Goal: Task Accomplishment & Management: Complete application form

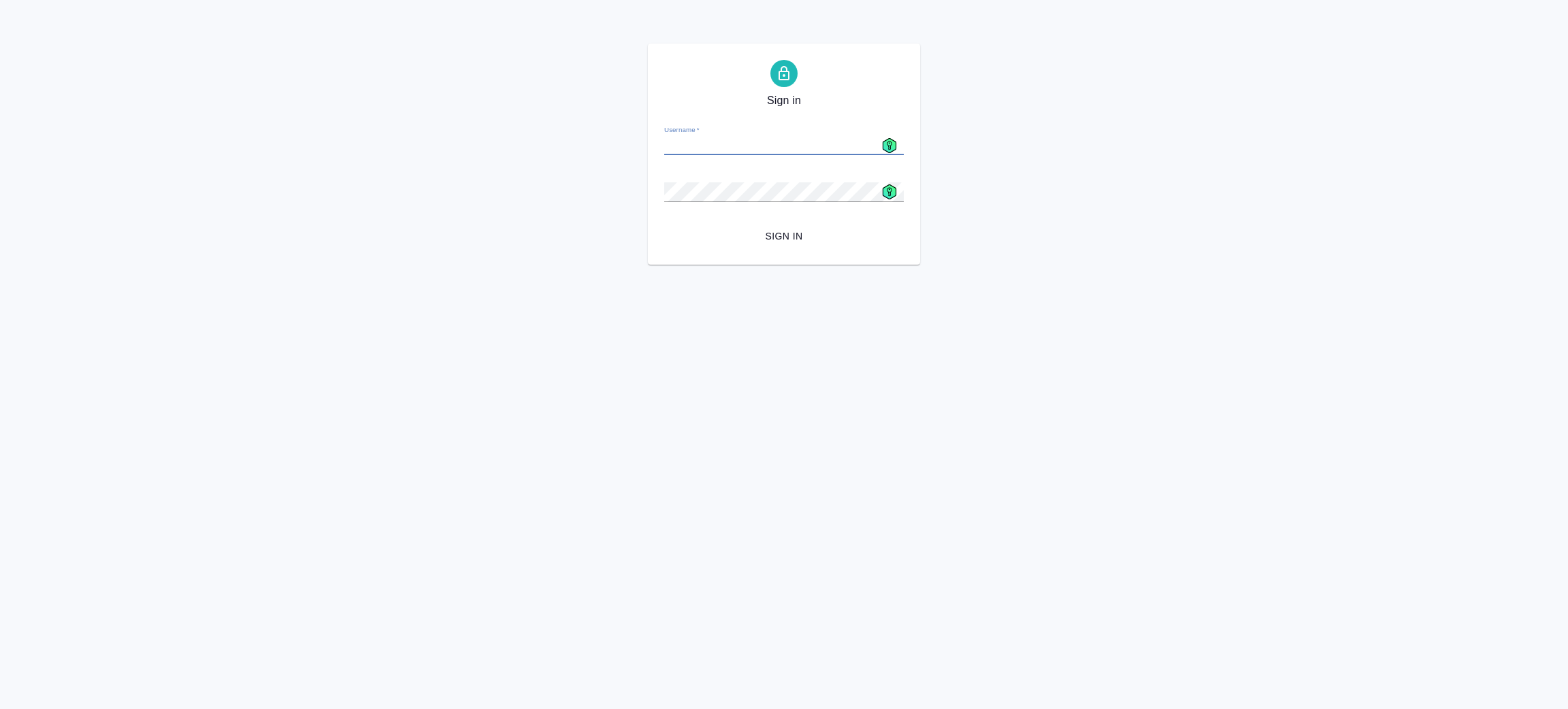
click at [718, 142] on input "Username   *" at bounding box center [784, 146] width 240 height 19
click at [882, 140] on icon at bounding box center [889, 145] width 15 height 15
type input "a.zenkov@awatera.com"
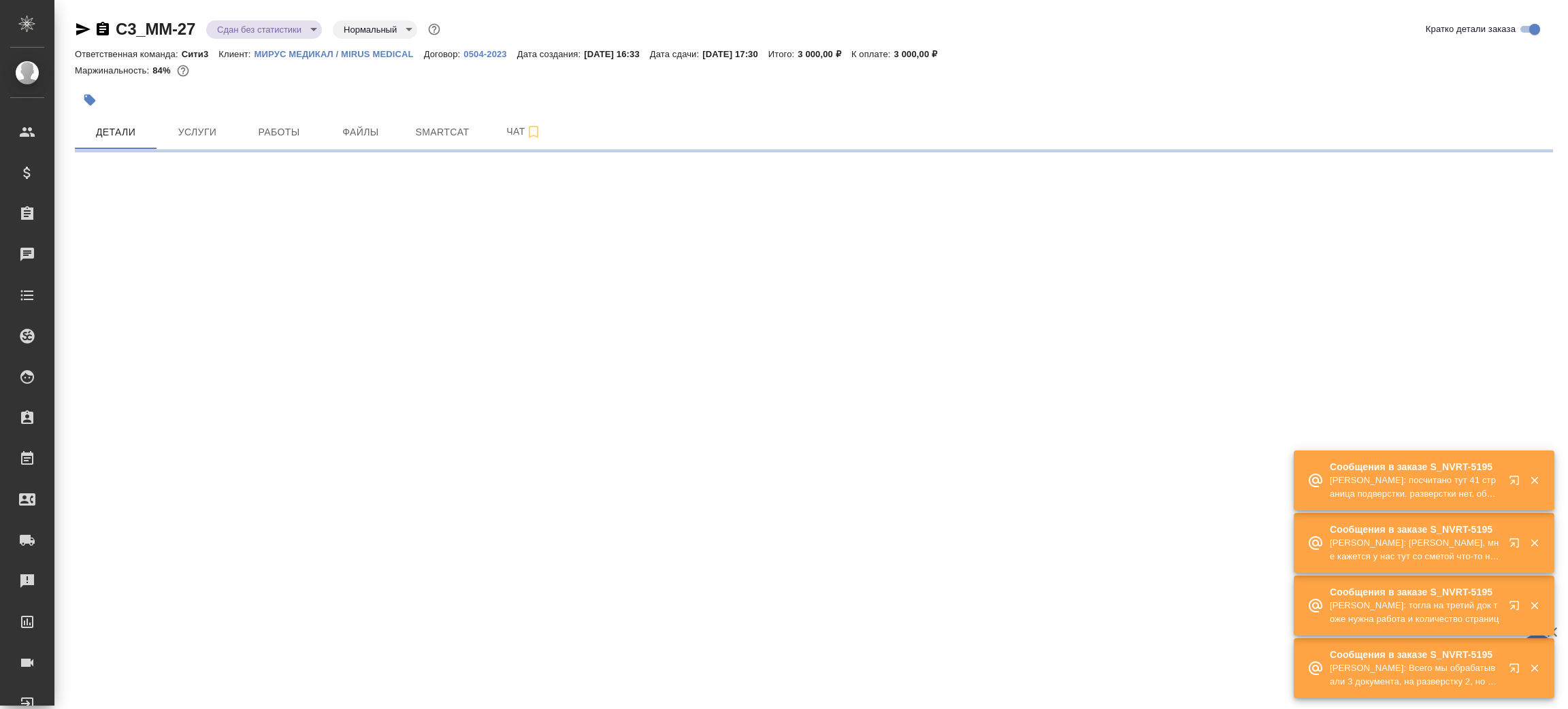
select select "RU"
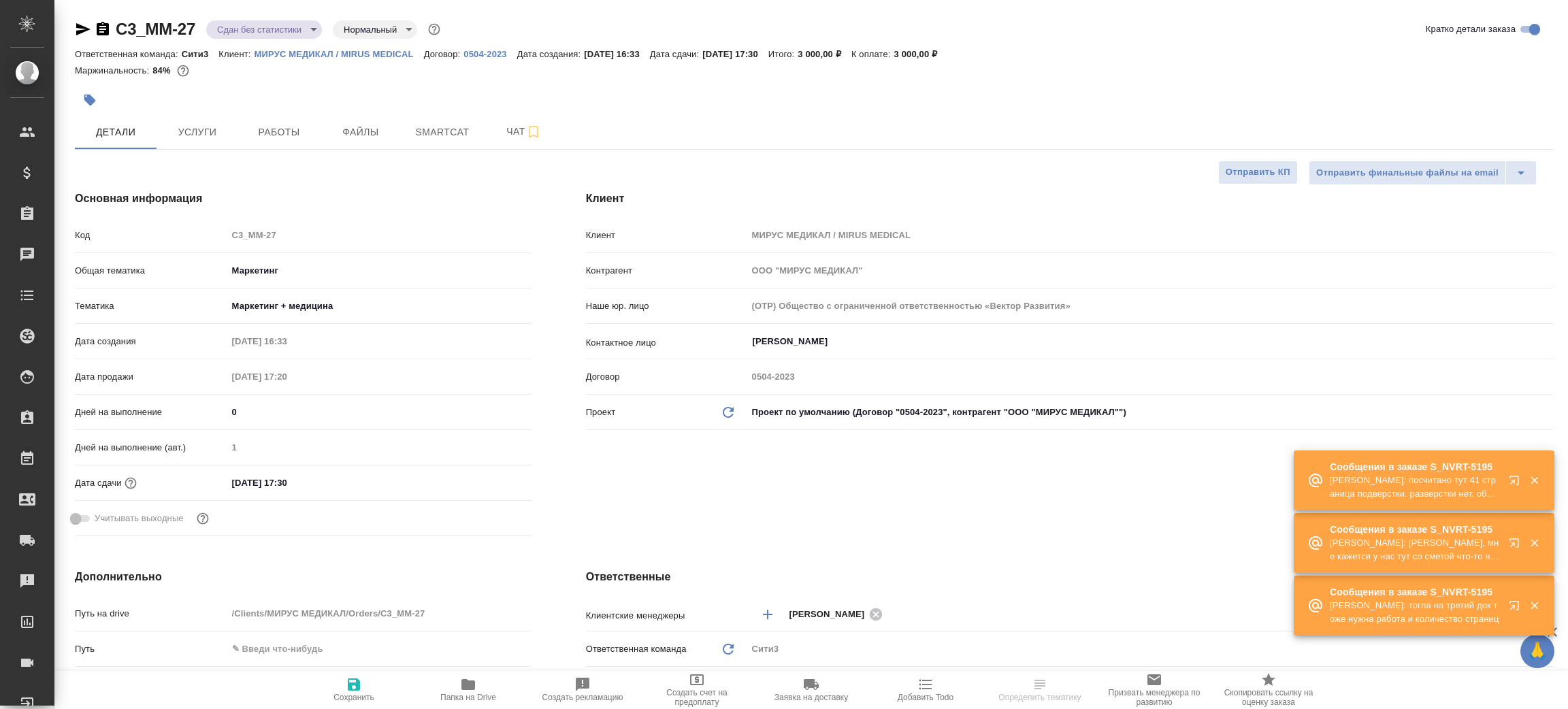
type textarea "x"
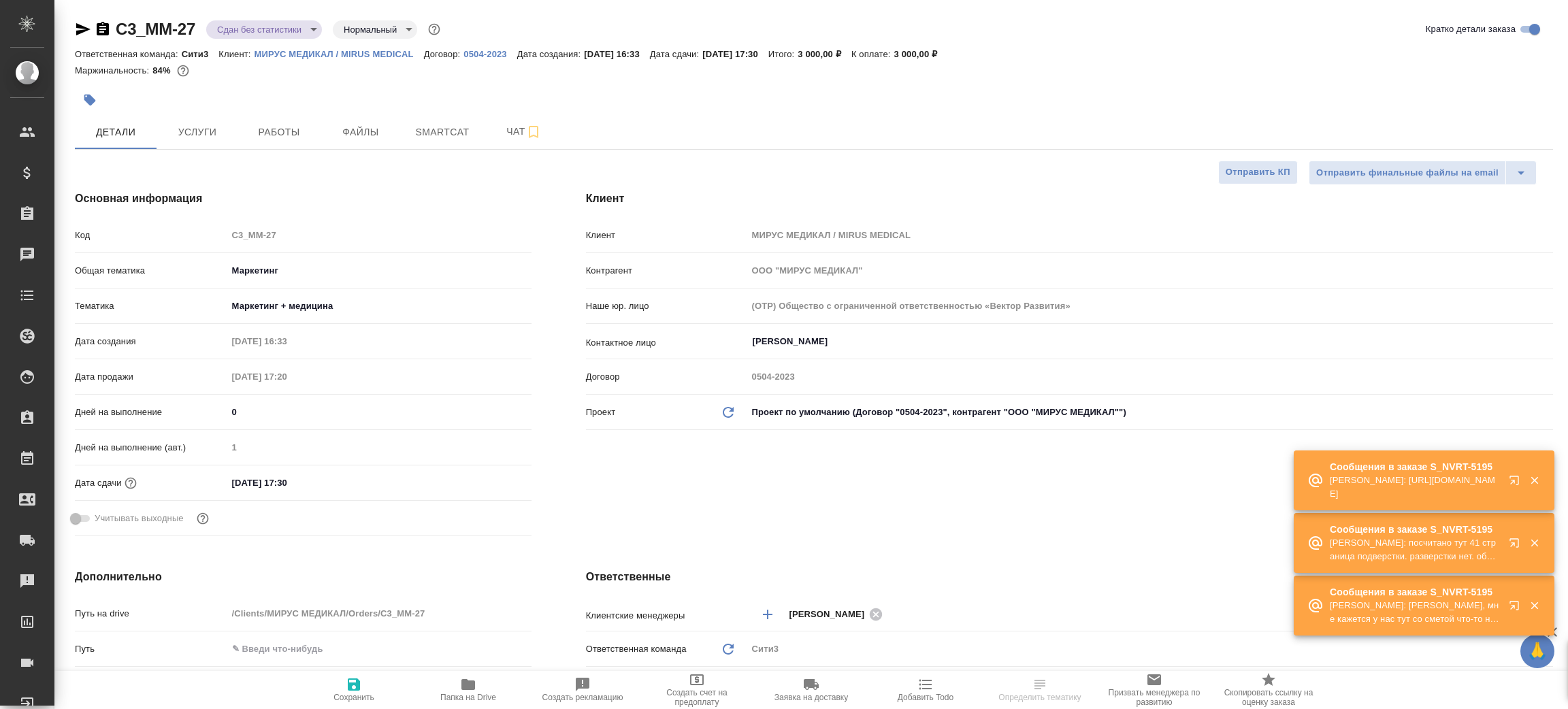
type textarea "x"
type input "[PERSON_NAME]"
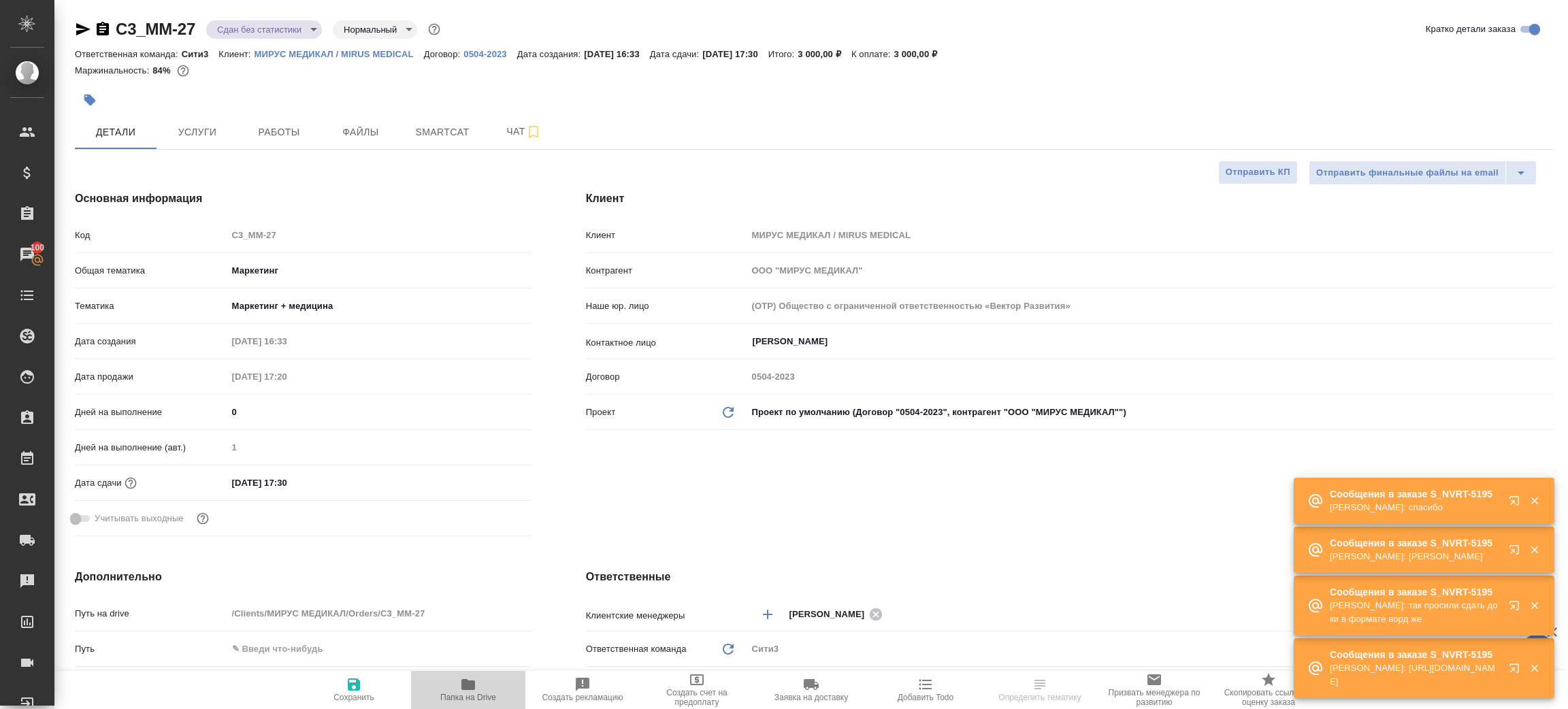
click at [466, 684] on icon "button" at bounding box center [468, 684] width 14 height 11
type textarea "x"
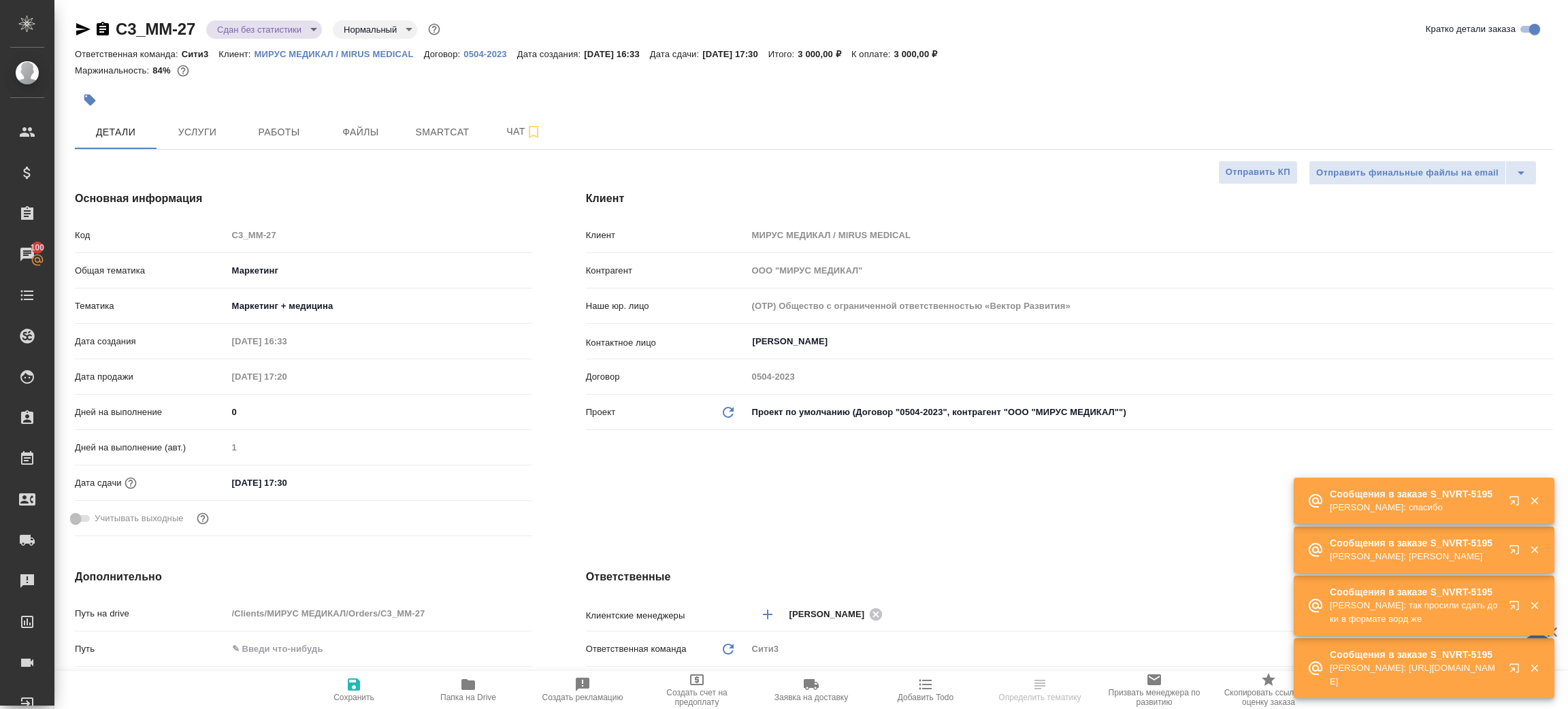
type textarea "x"
select select "RU"
type textarea "x"
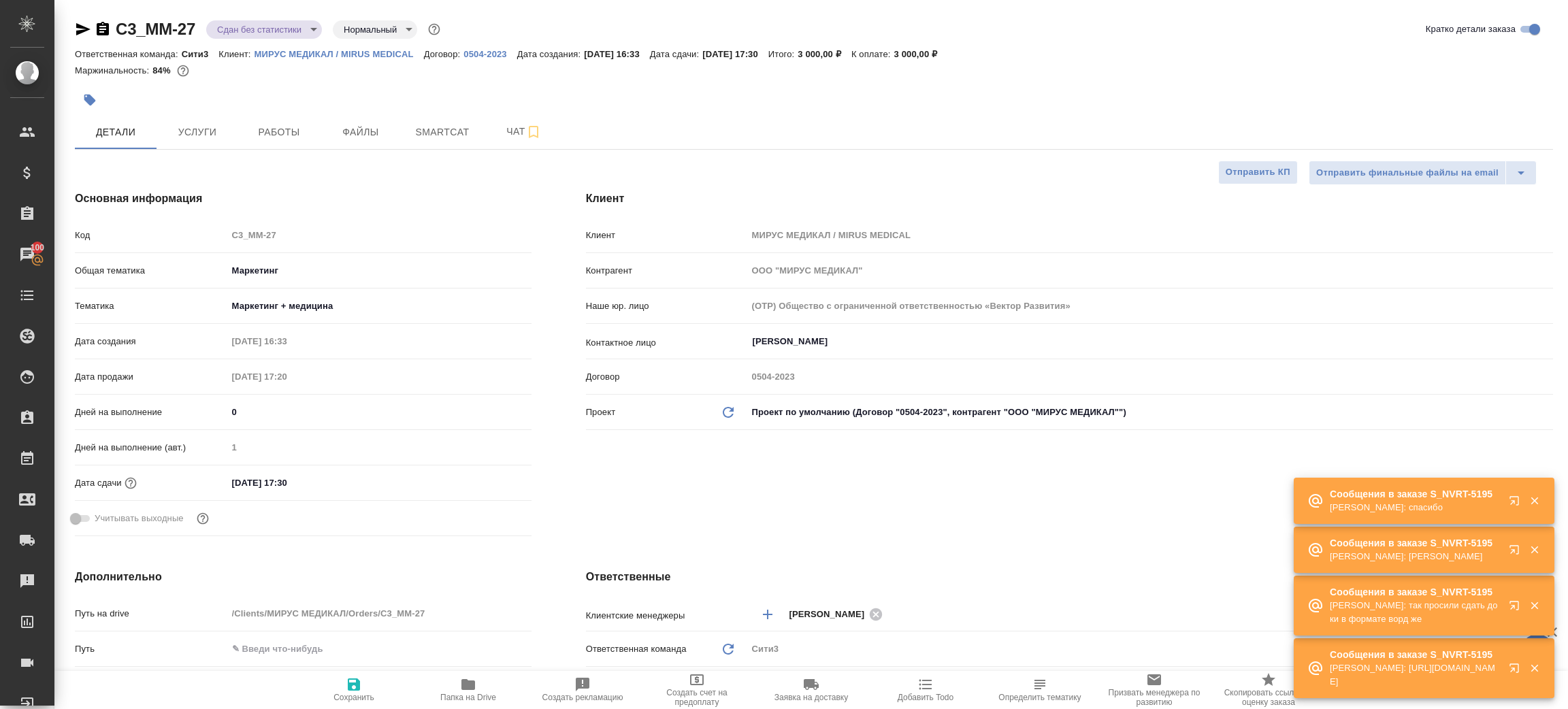
type textarea "x"
click at [81, 27] on icon "button" at bounding box center [83, 29] width 15 height 13
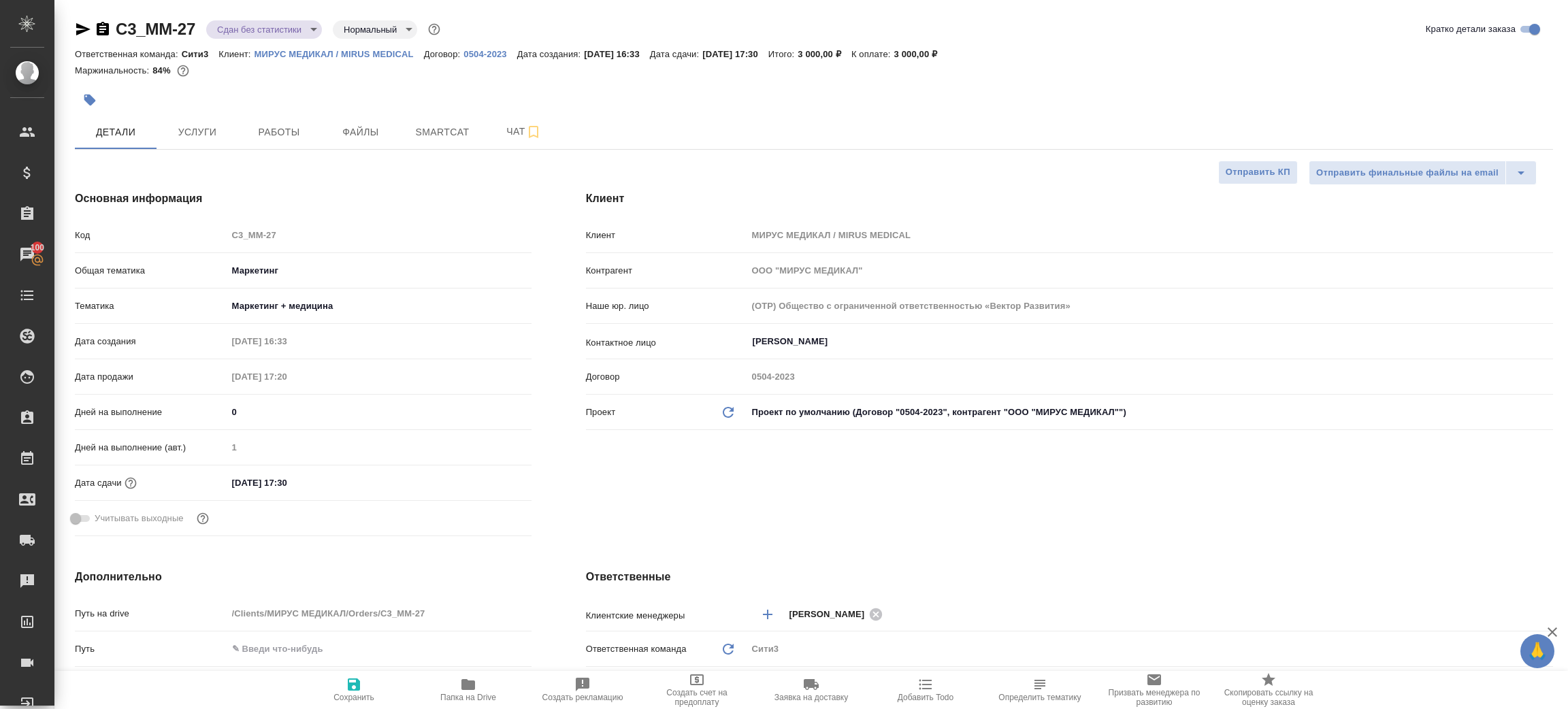
type textarea "x"
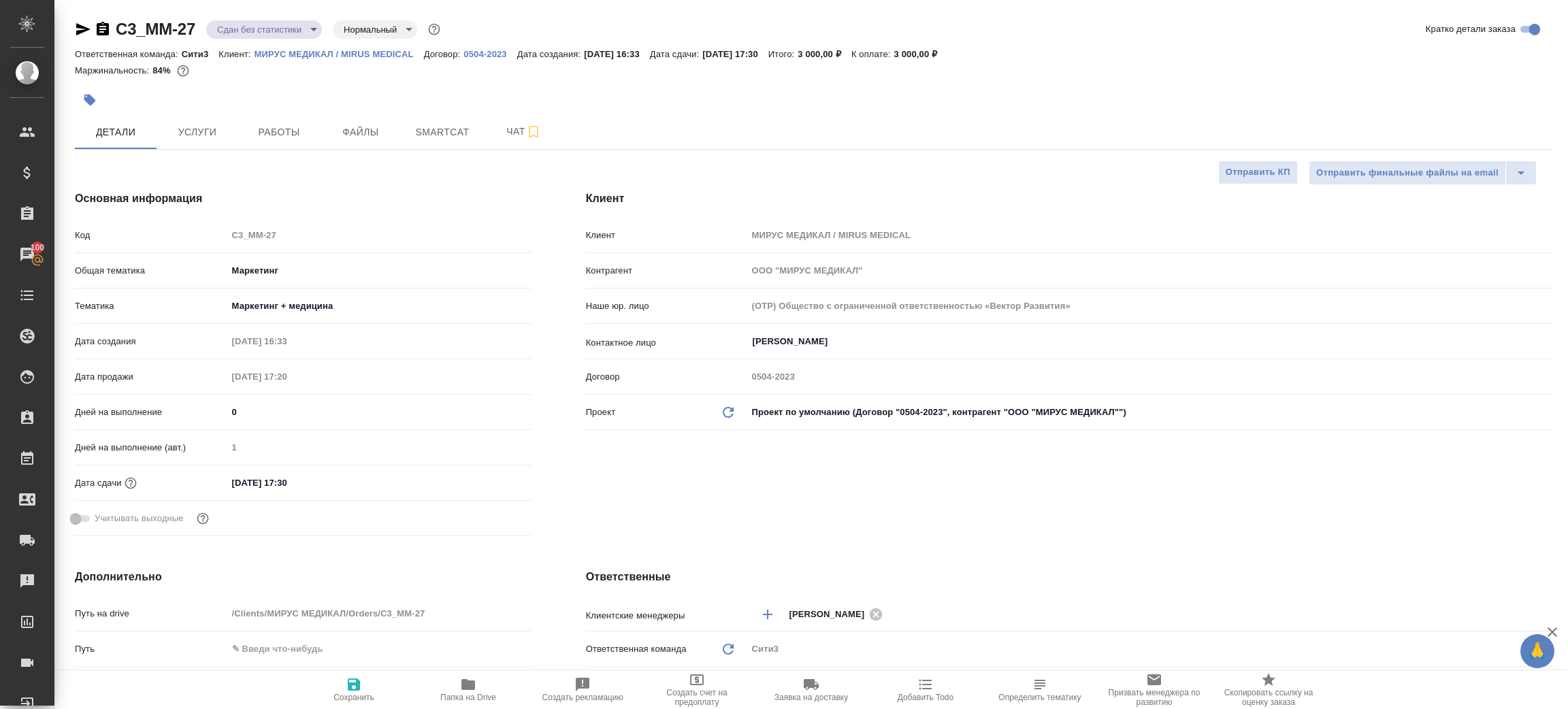
type textarea "x"
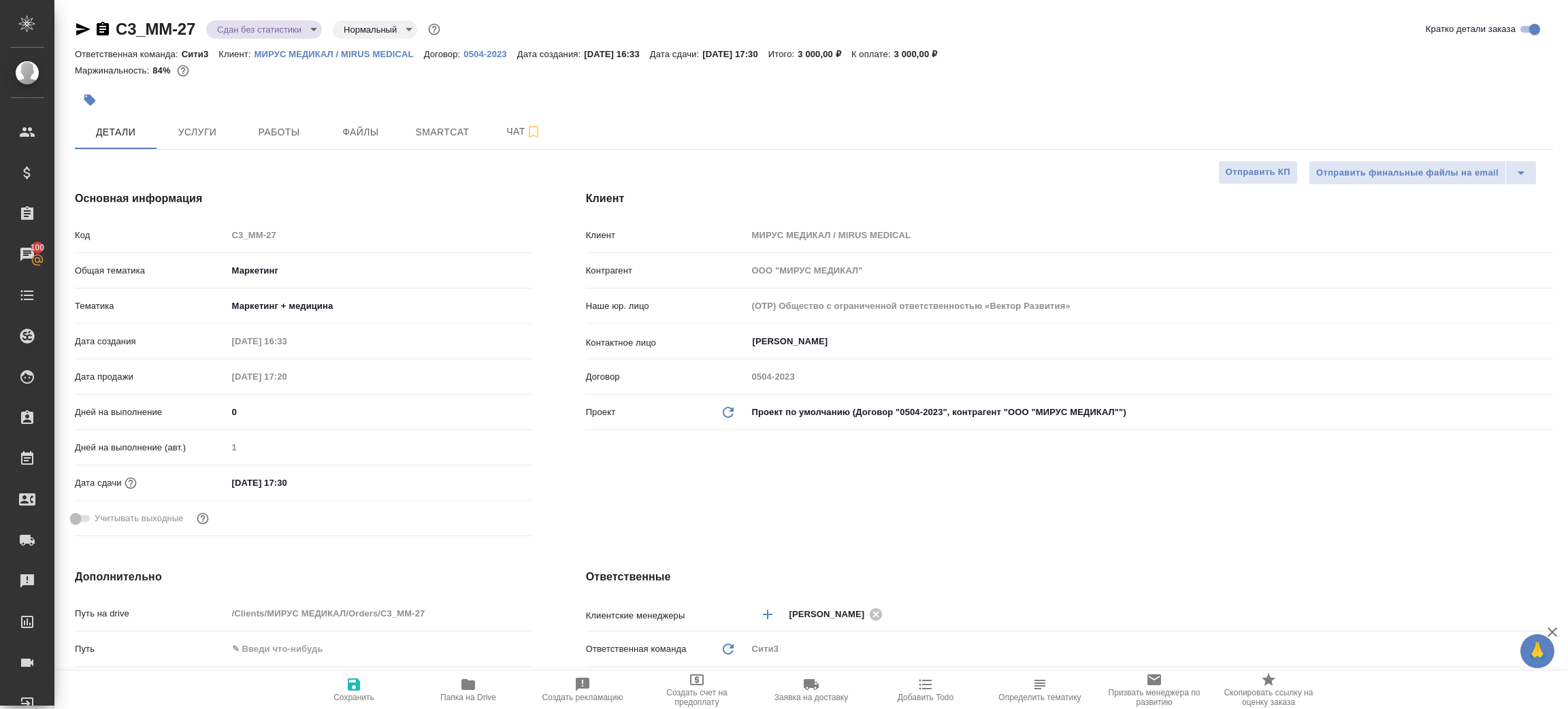
type textarea "x"
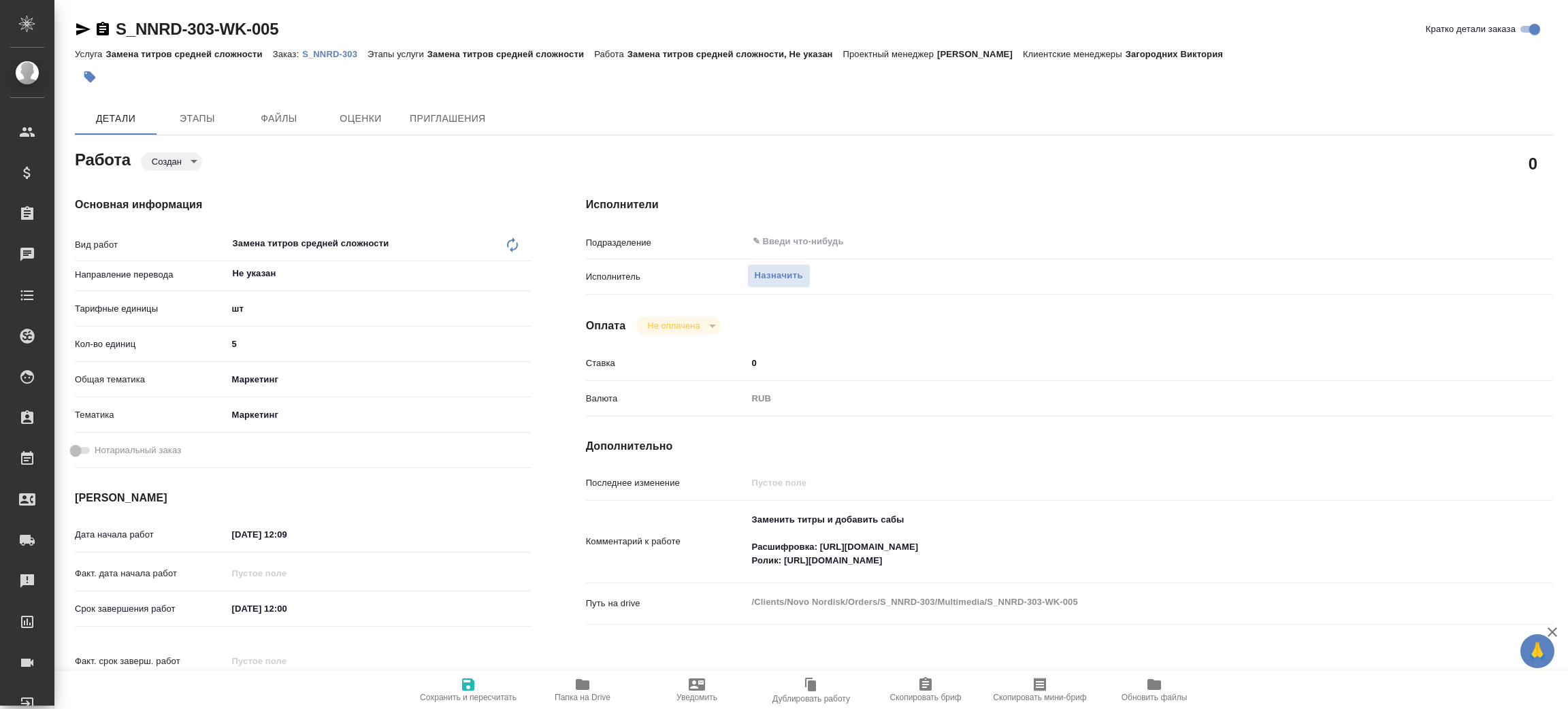
type textarea "x"
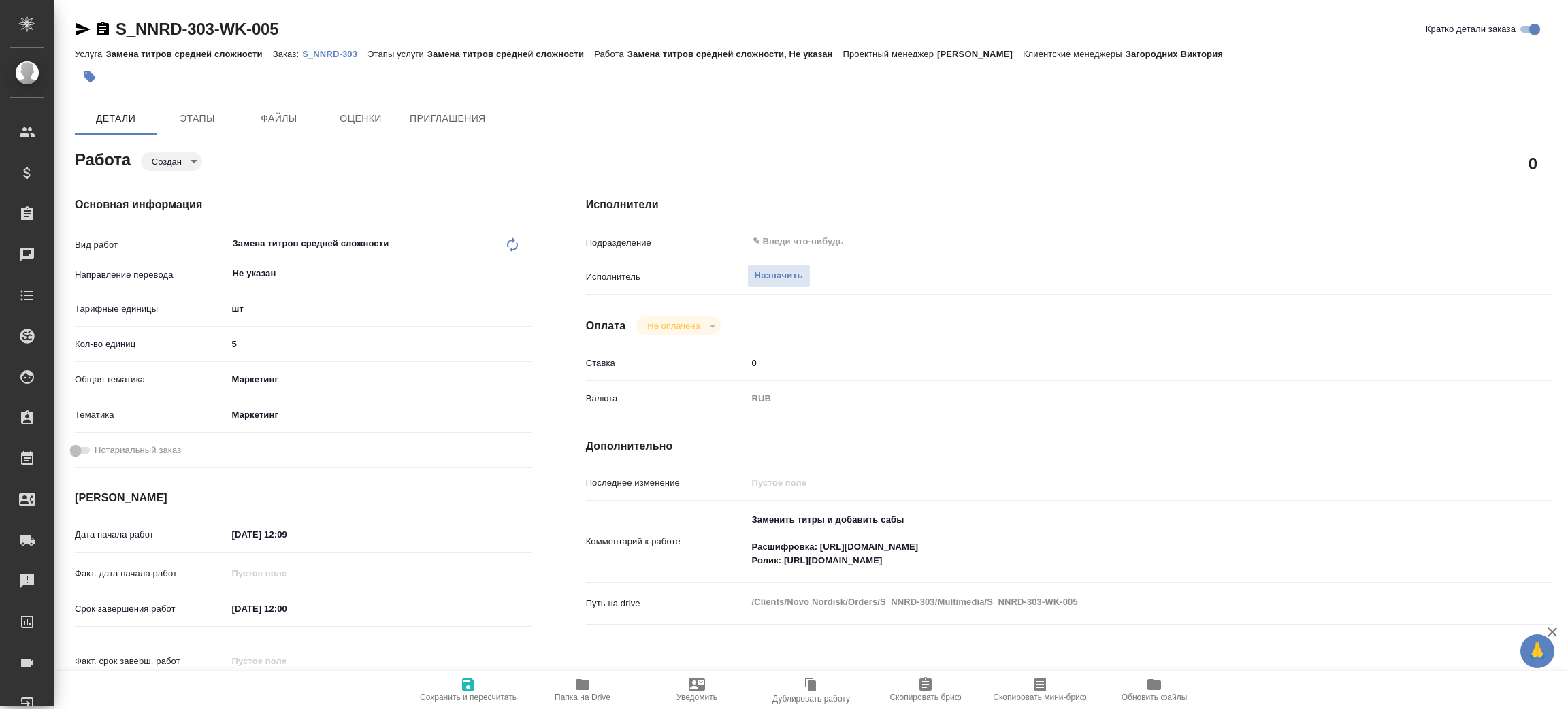
type textarea "x"
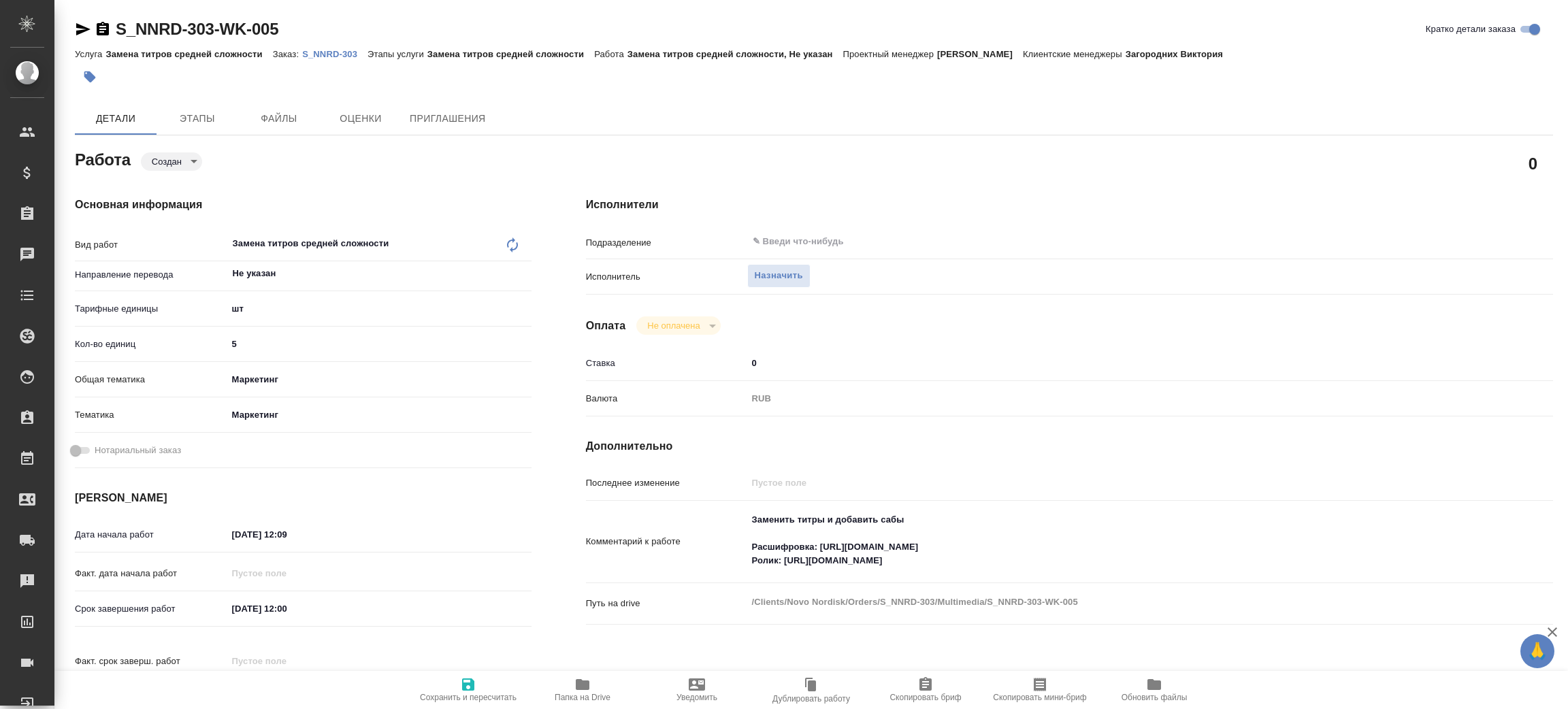
type textarea "x"
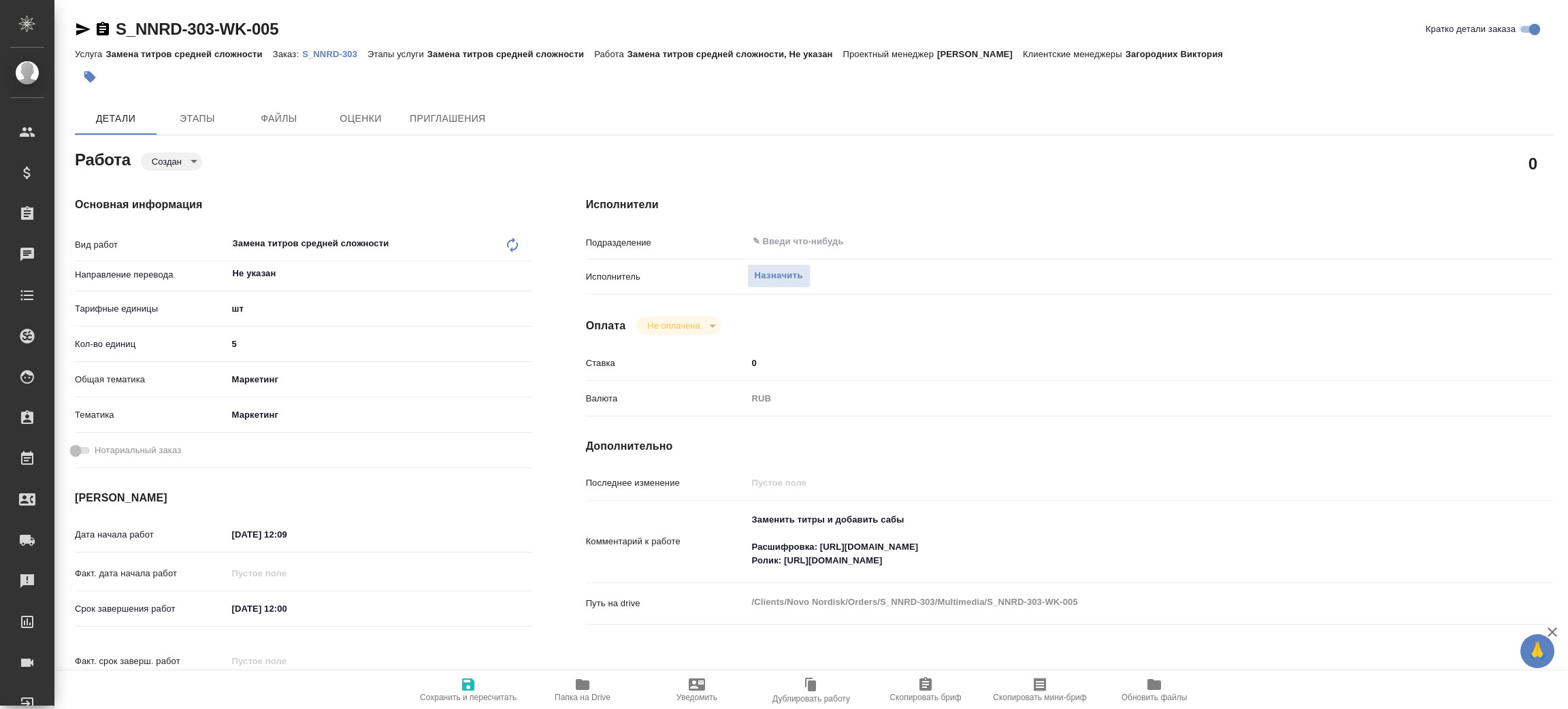
type textarea "x"
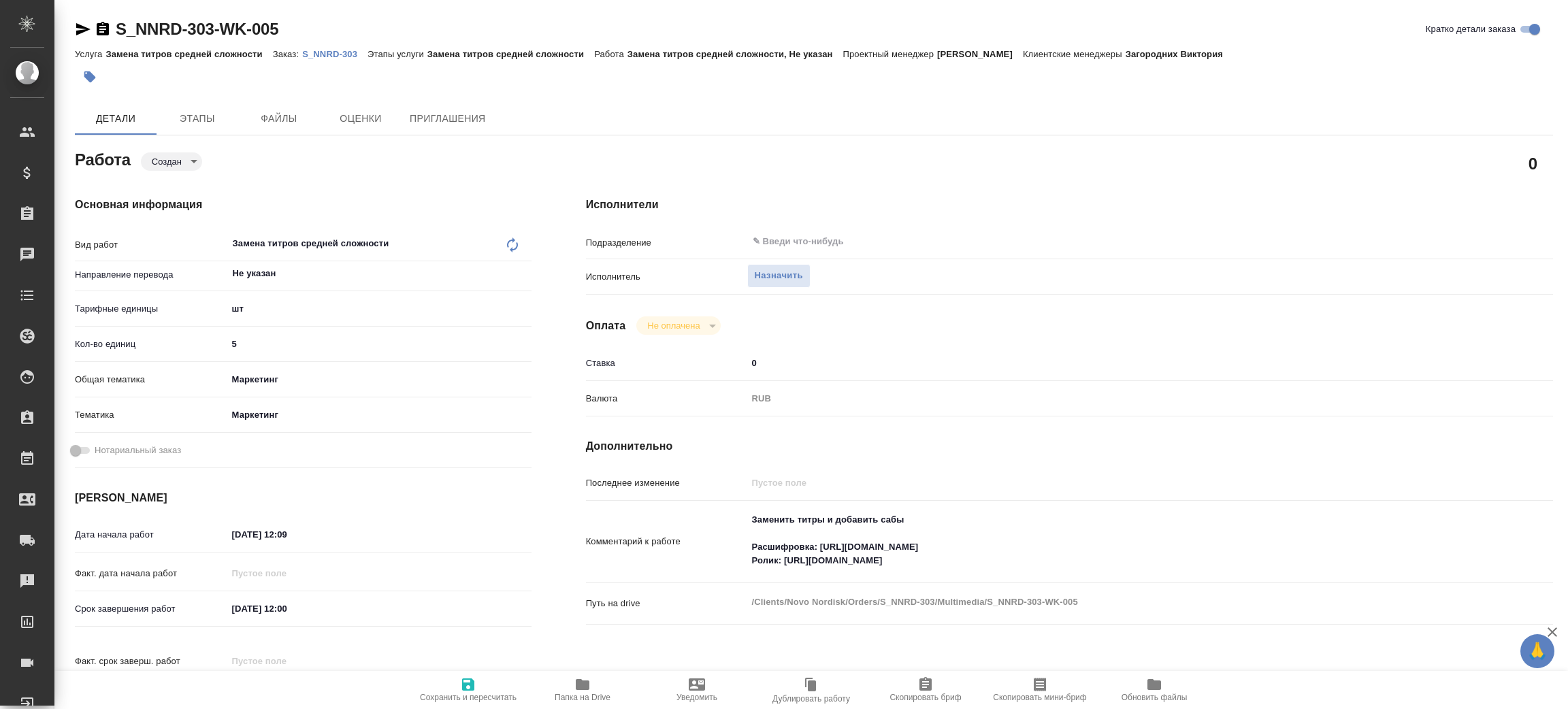
type textarea "x"
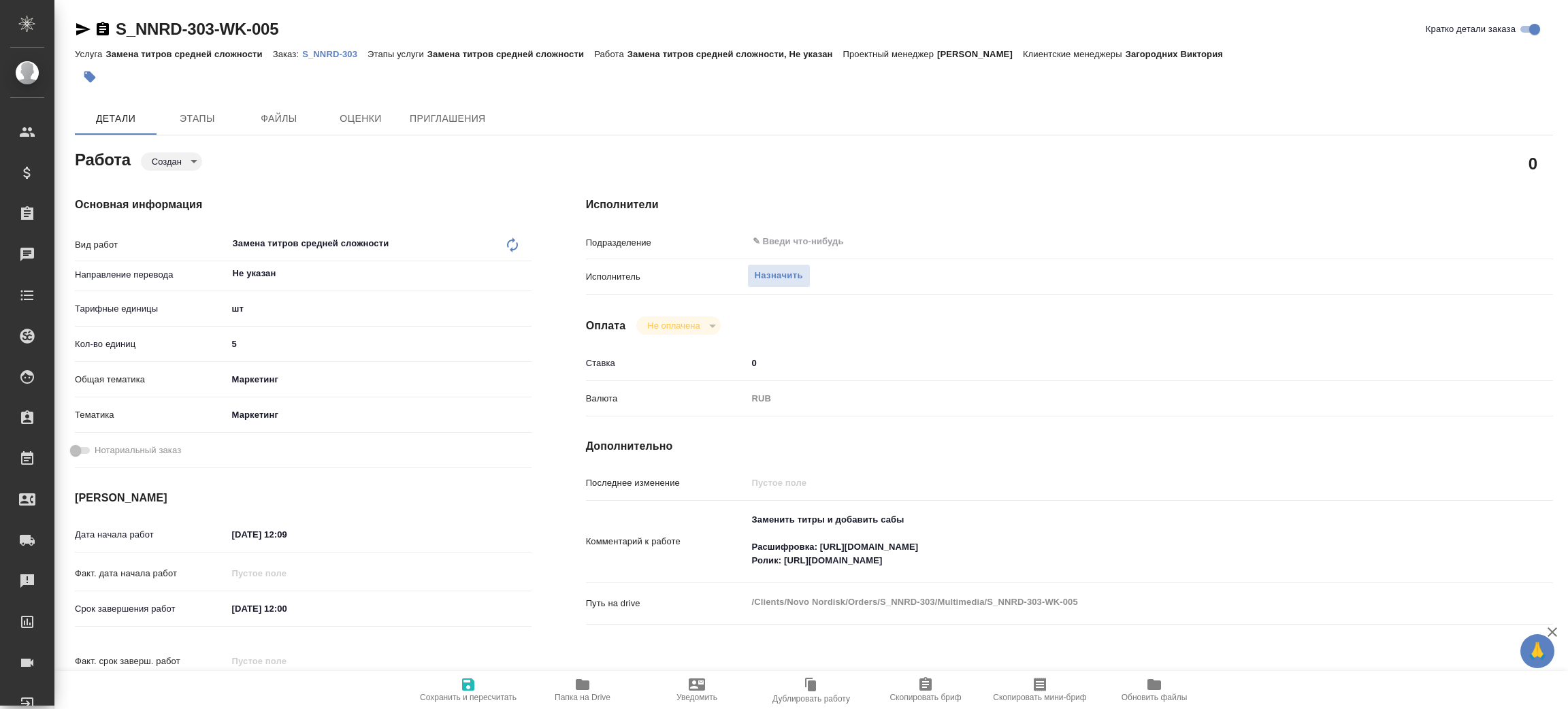
type textarea "x"
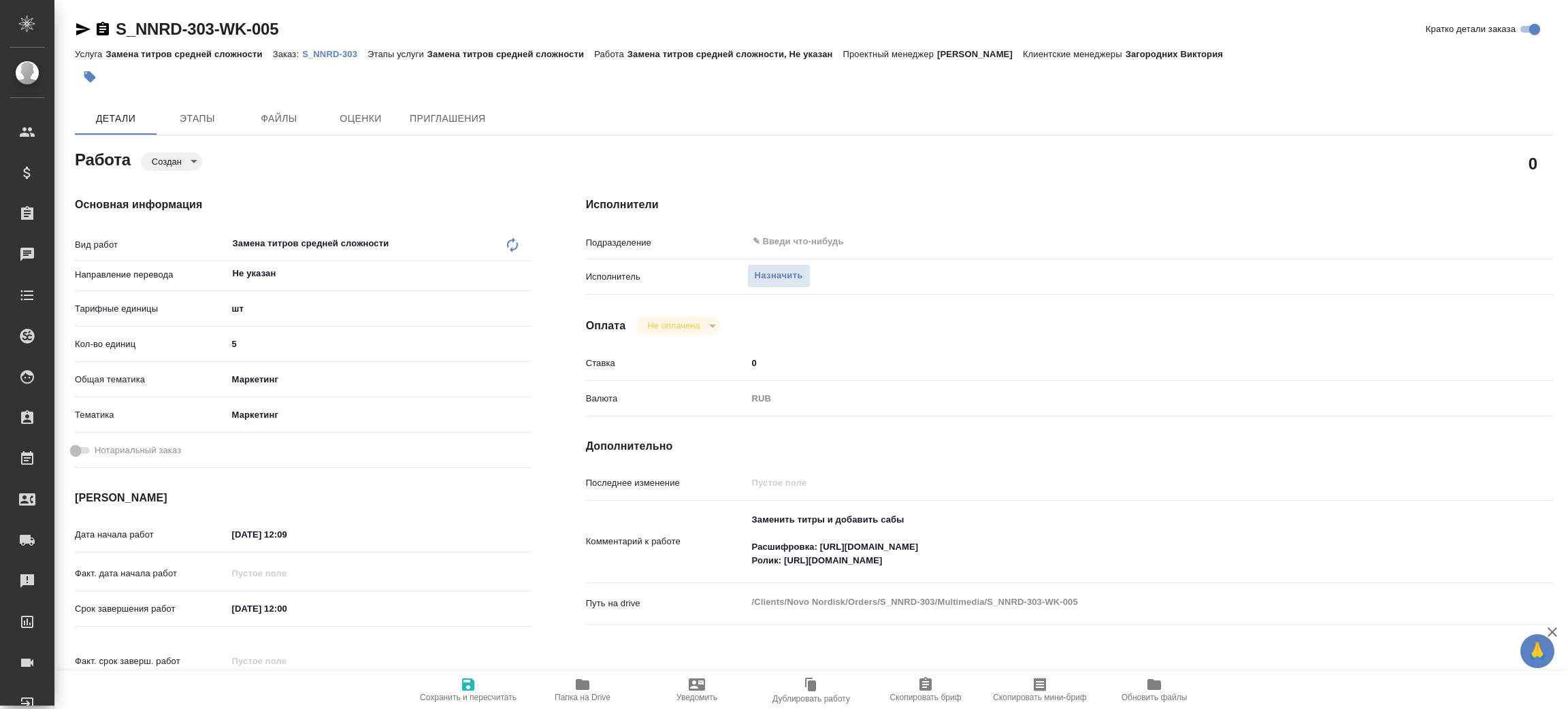
type textarea "x"
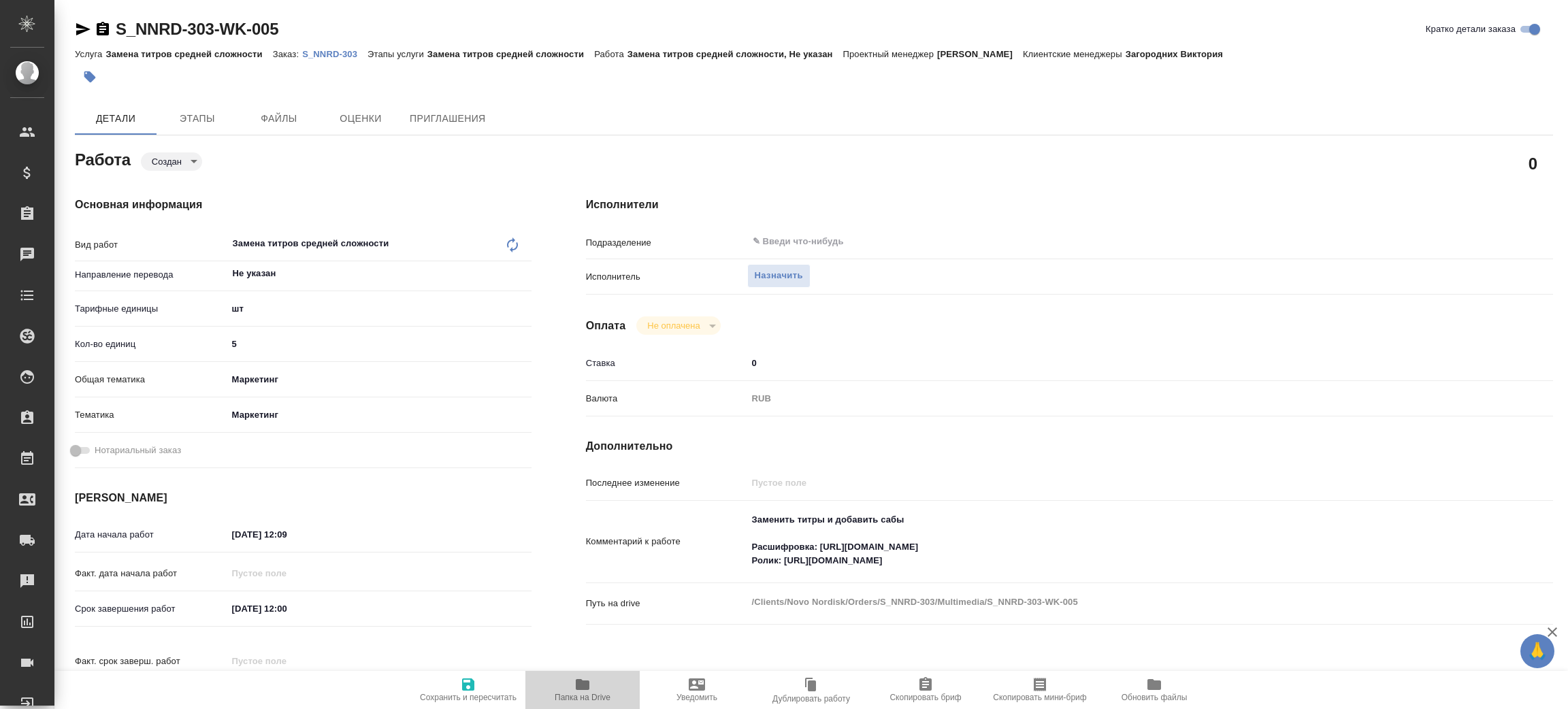
click at [595, 685] on span "Папка на Drive" at bounding box center [582, 690] width 98 height 26
type textarea "x"
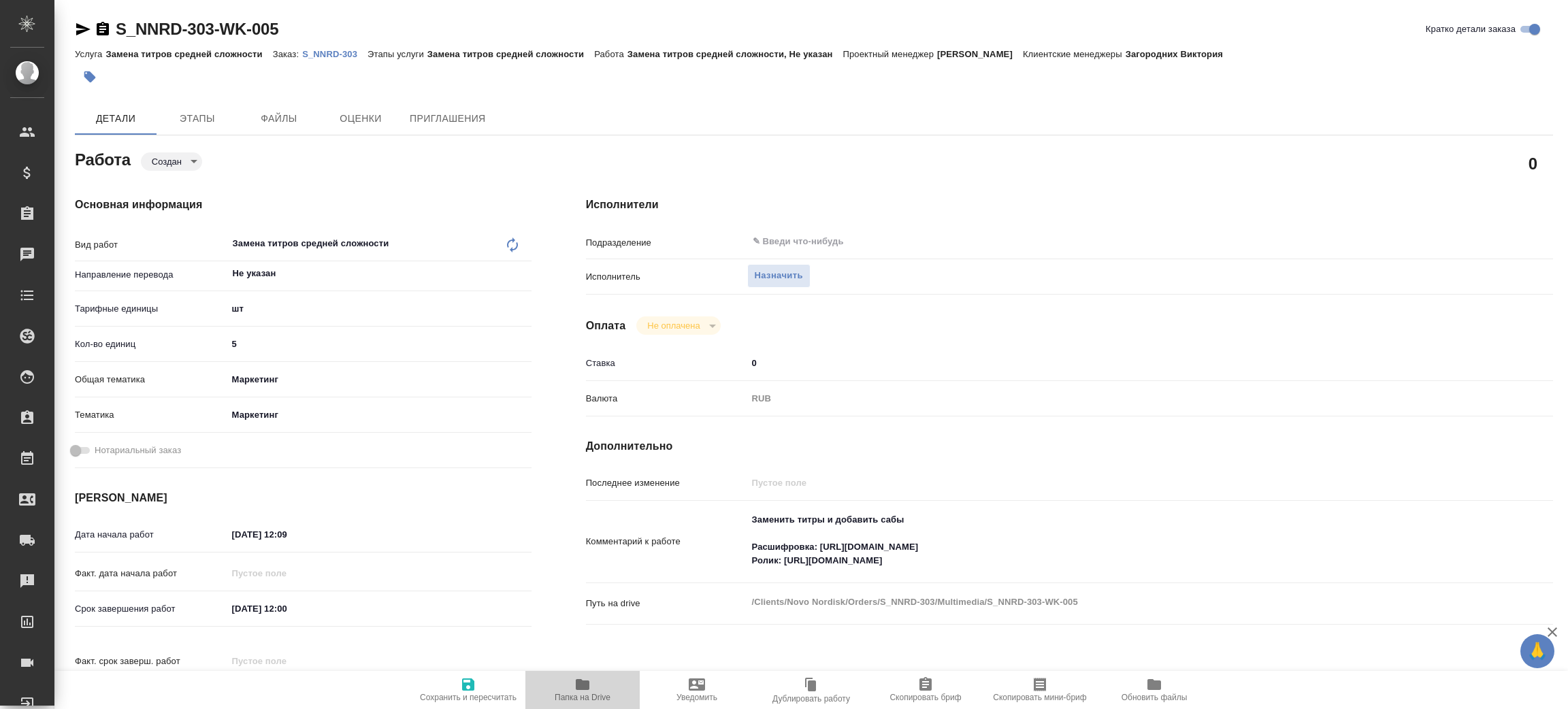
type textarea "x"
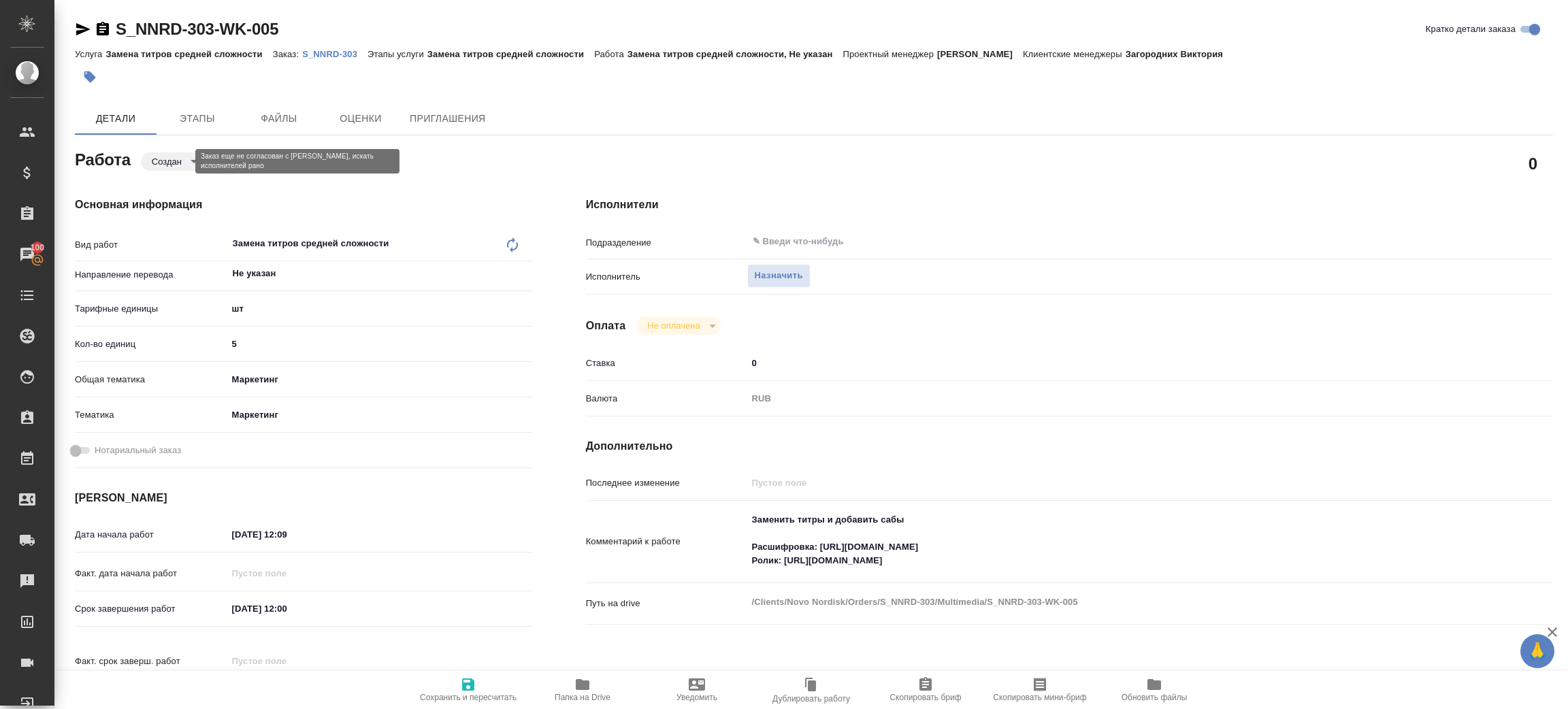
click at [165, 157] on body "🙏 .cls-1 fill:#fff; AWATERA Zenkov Aleksei Клиенты Спецификации Заказы 100 Чаты…" at bounding box center [784, 354] width 1568 height 709
click at [190, 186] on li "Подбор" at bounding box center [186, 185] width 89 height 23
type textarea "x"
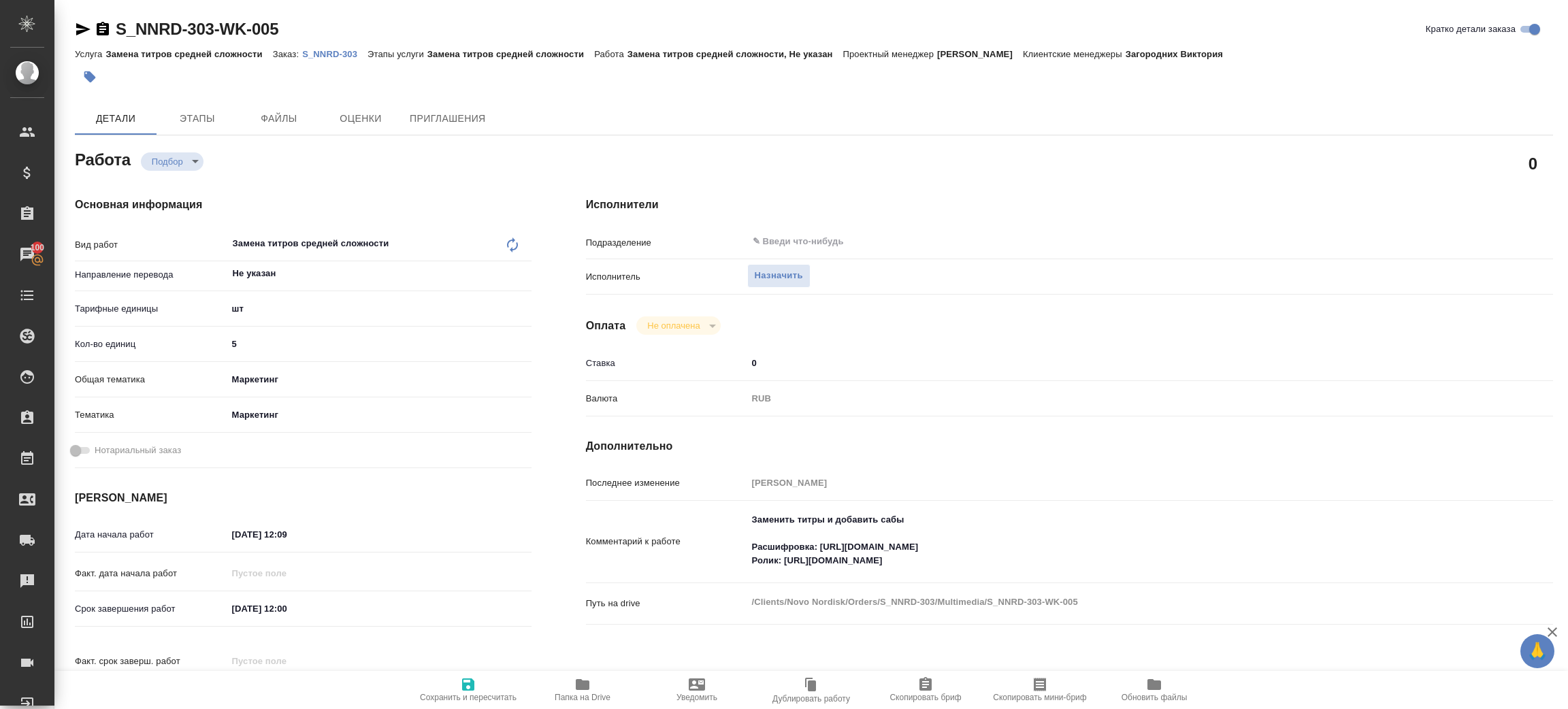
type textarea "x"
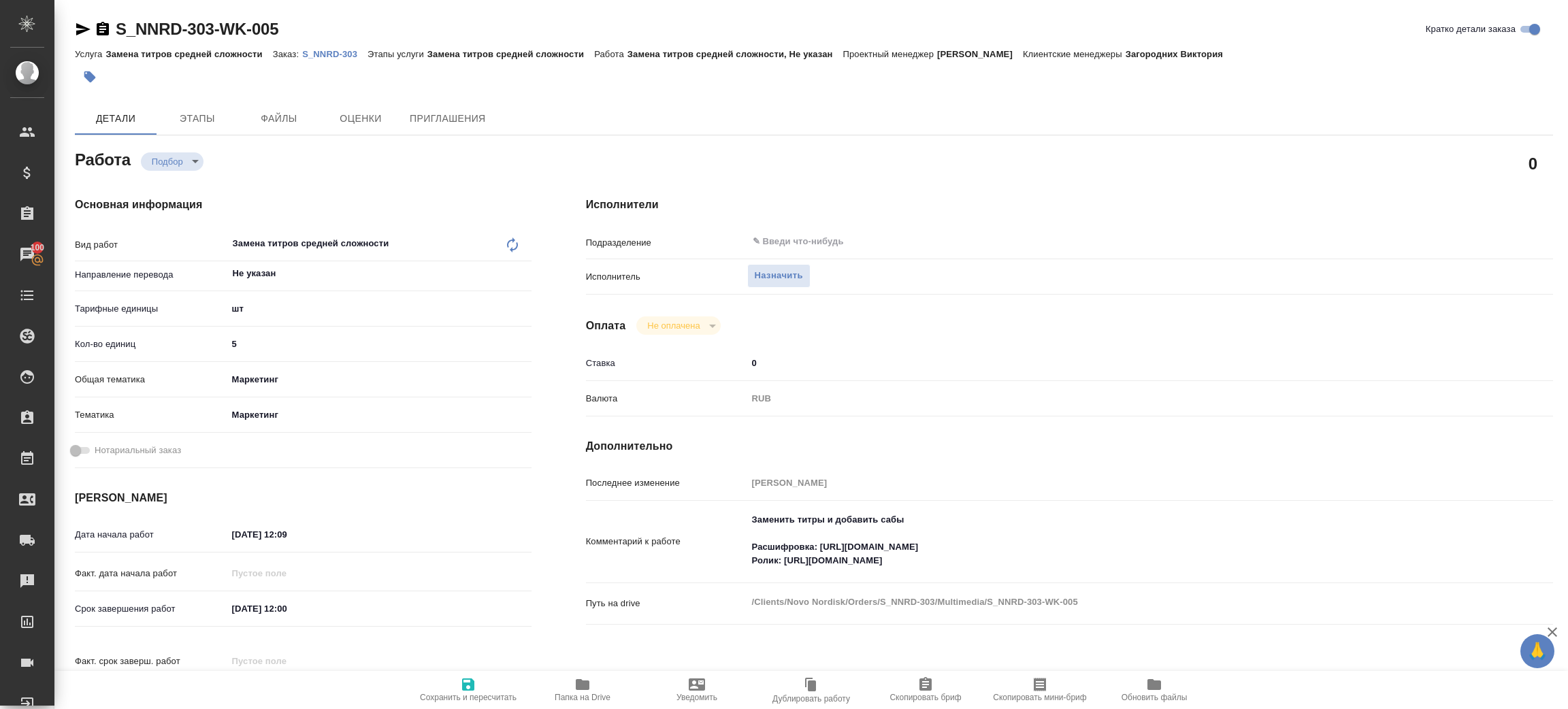
type textarea "x"
click at [792, 274] on span "Назначить" at bounding box center [779, 276] width 49 height 16
type textarea "x"
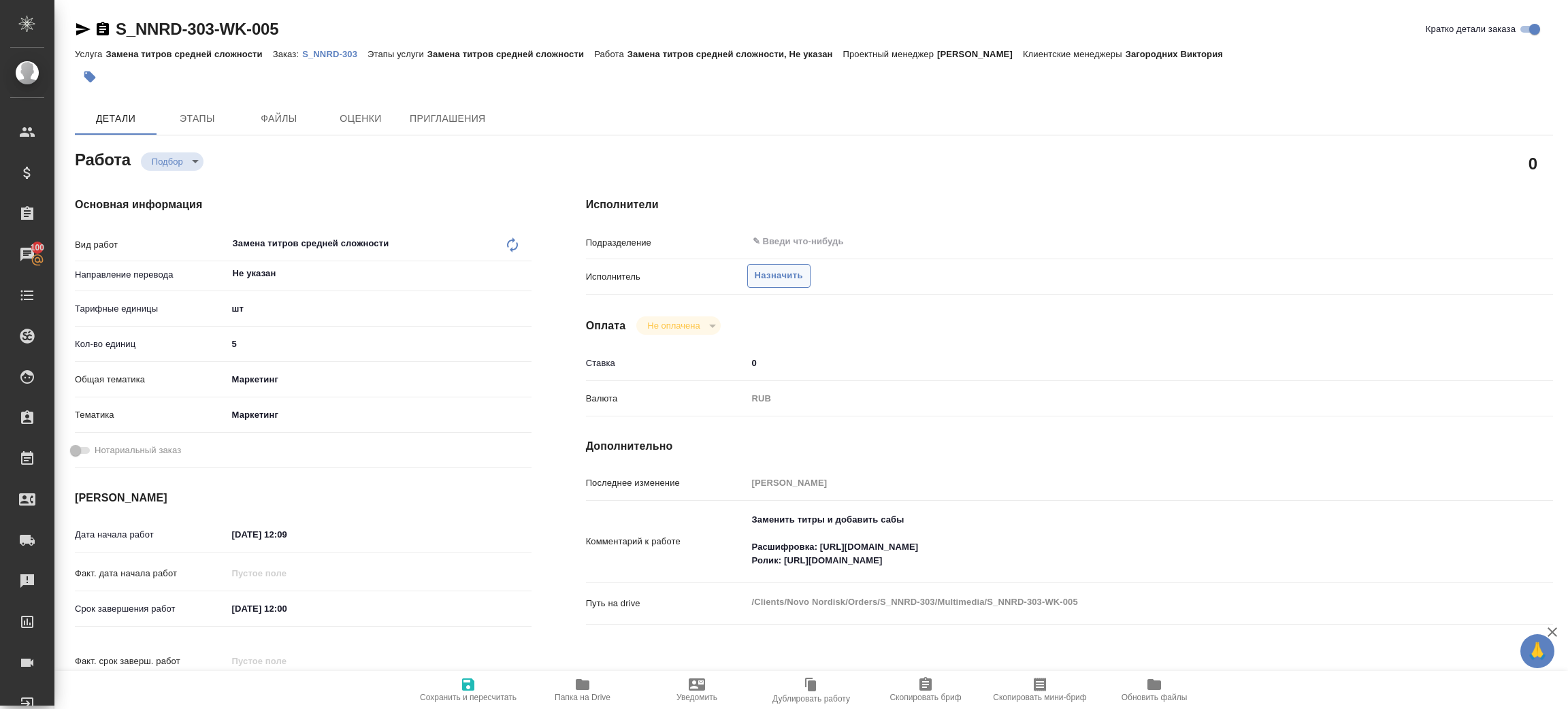
type textarea "x"
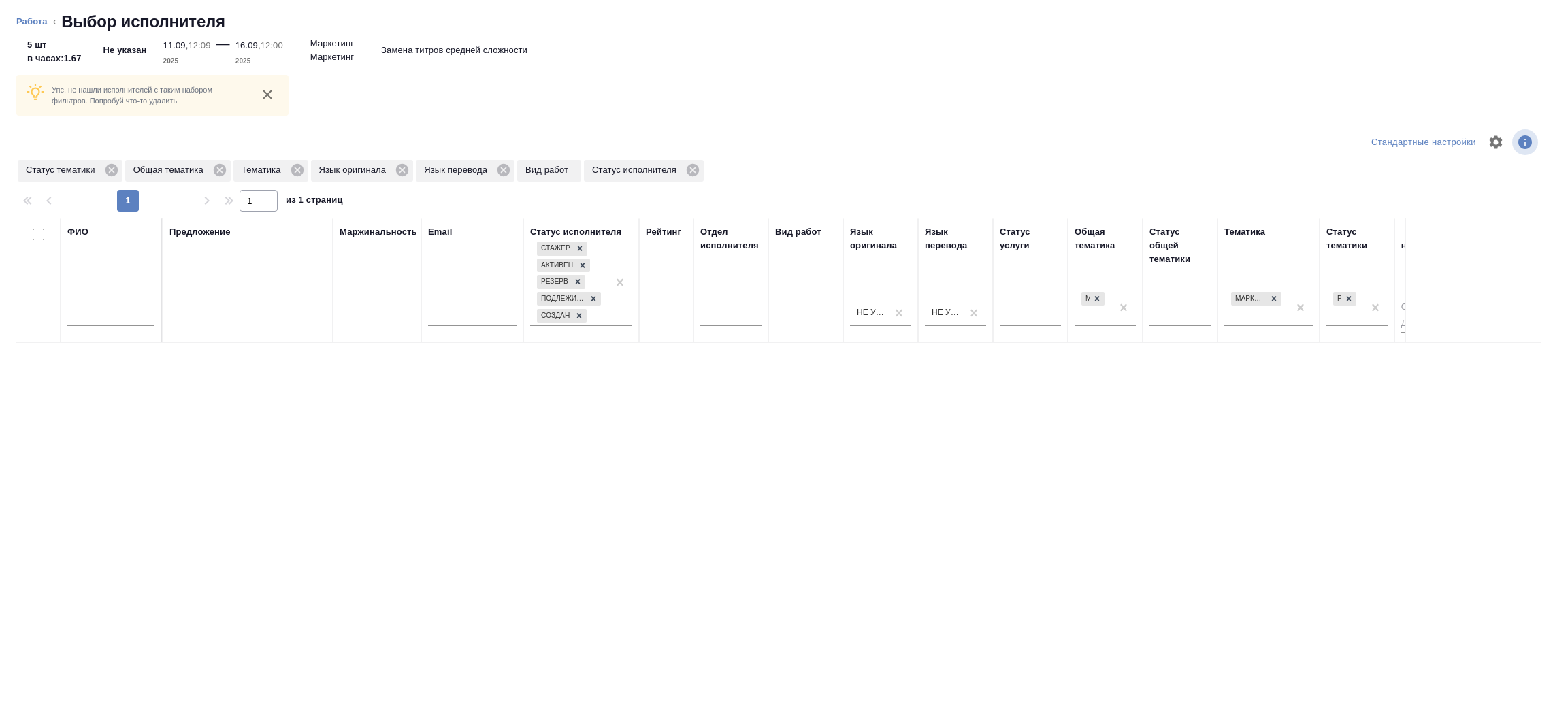
click at [121, 326] on div at bounding box center [111, 319] width 87 height 33
click at [120, 318] on input "text" at bounding box center [111, 318] width 87 height 17
type input "зенков"
click at [105, 165] on icon at bounding box center [111, 169] width 15 height 15
click at [111, 169] on icon at bounding box center [112, 170] width 13 height 13
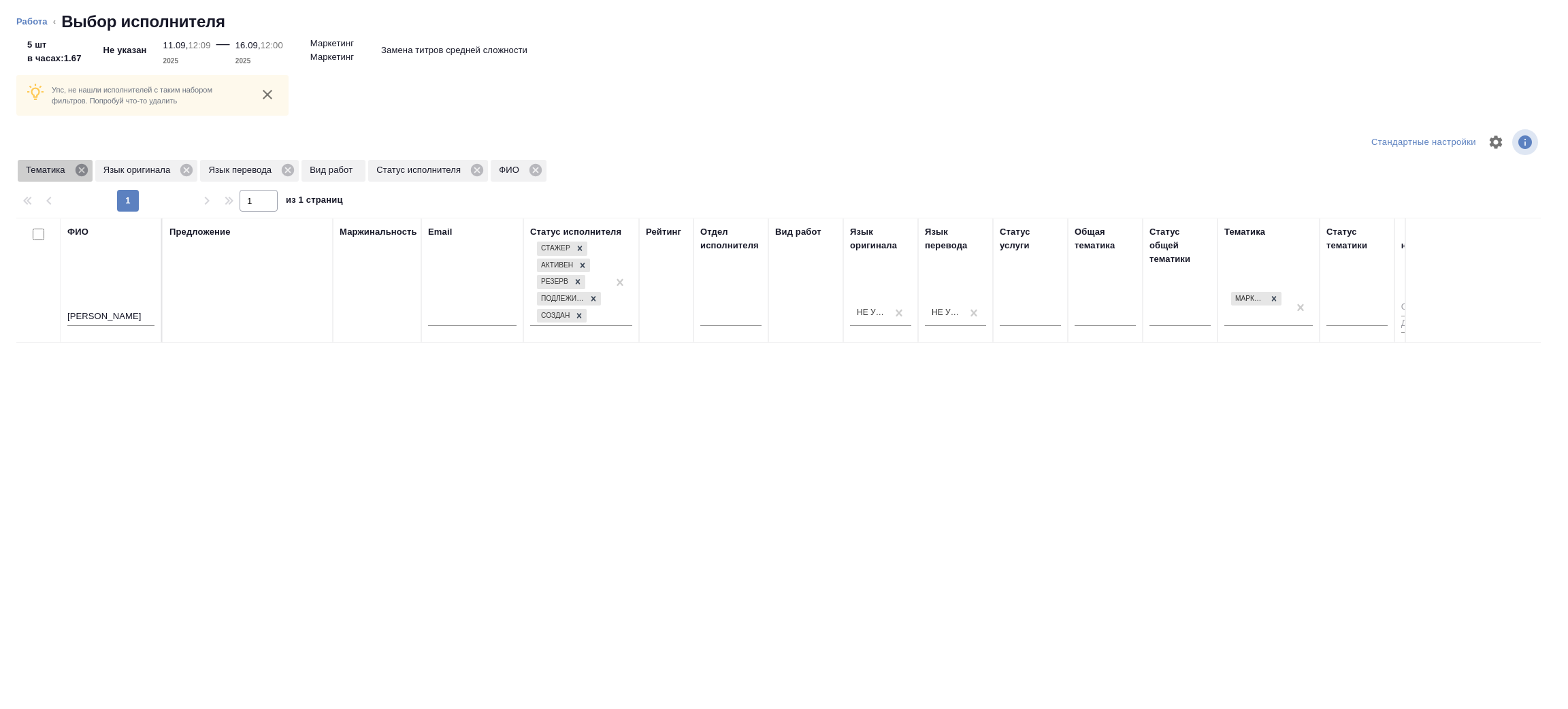
click at [84, 174] on icon at bounding box center [82, 170] width 13 height 13
click at [106, 167] on icon at bounding box center [109, 170] width 13 height 13
click at [106, 171] on icon at bounding box center [105, 169] width 15 height 15
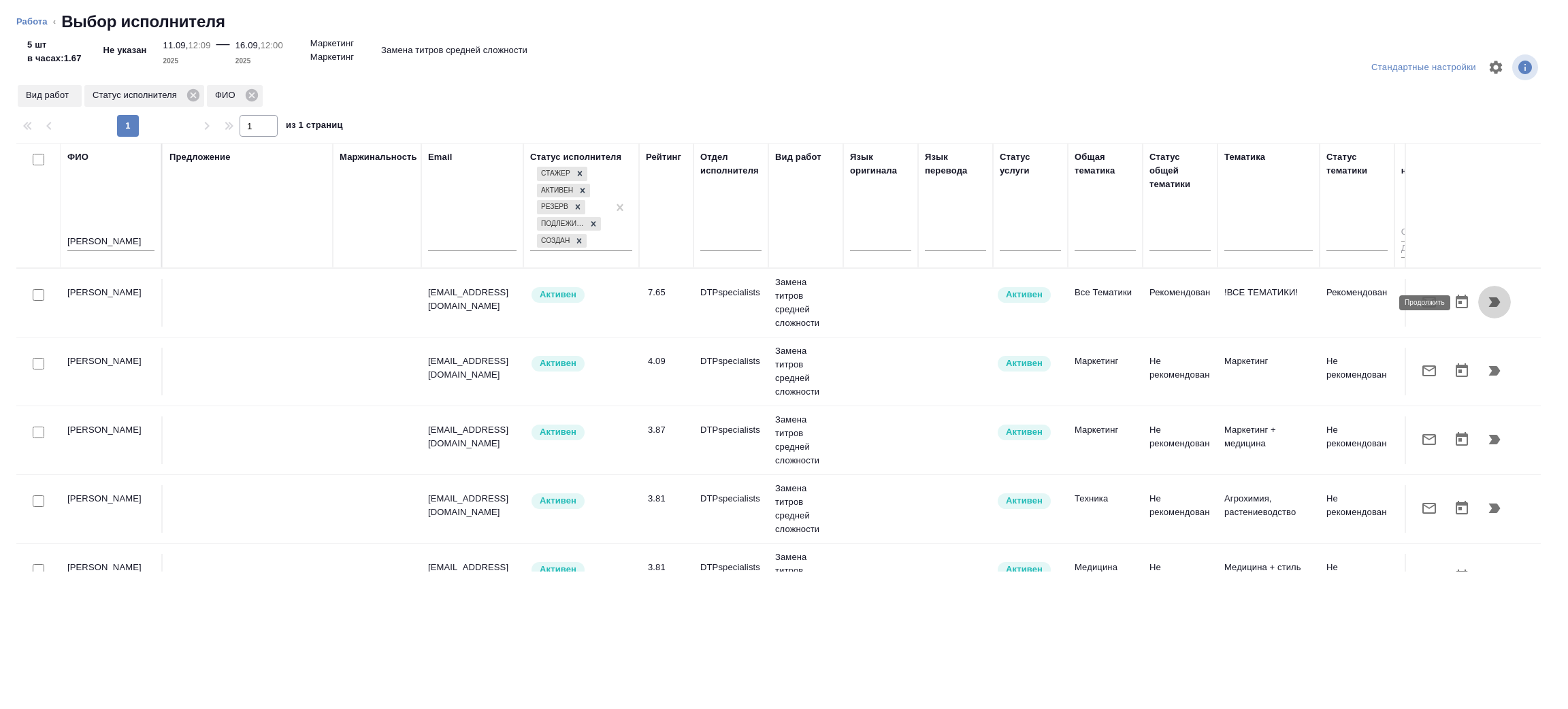
click at [1486, 302] on icon "button" at bounding box center [1494, 302] width 17 height 17
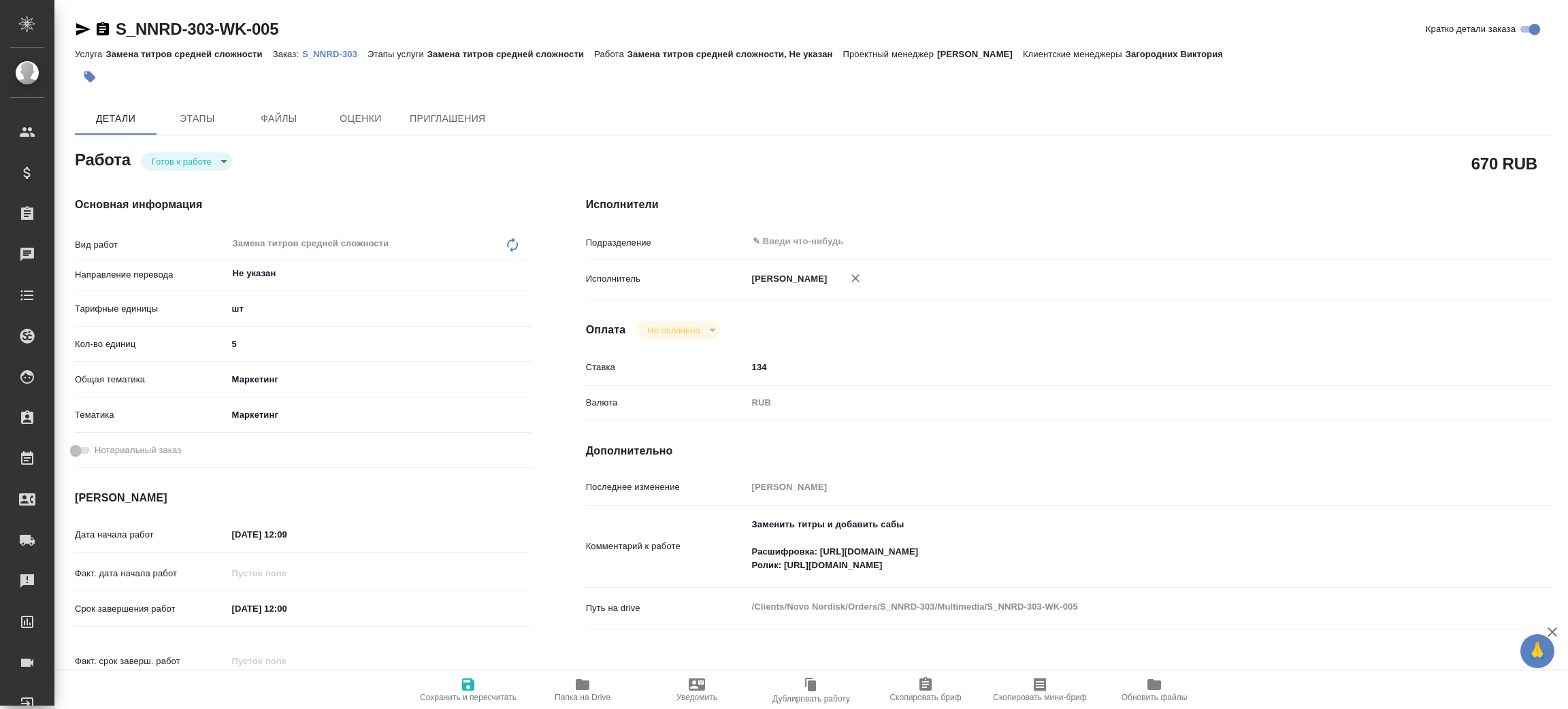
type textarea "x"
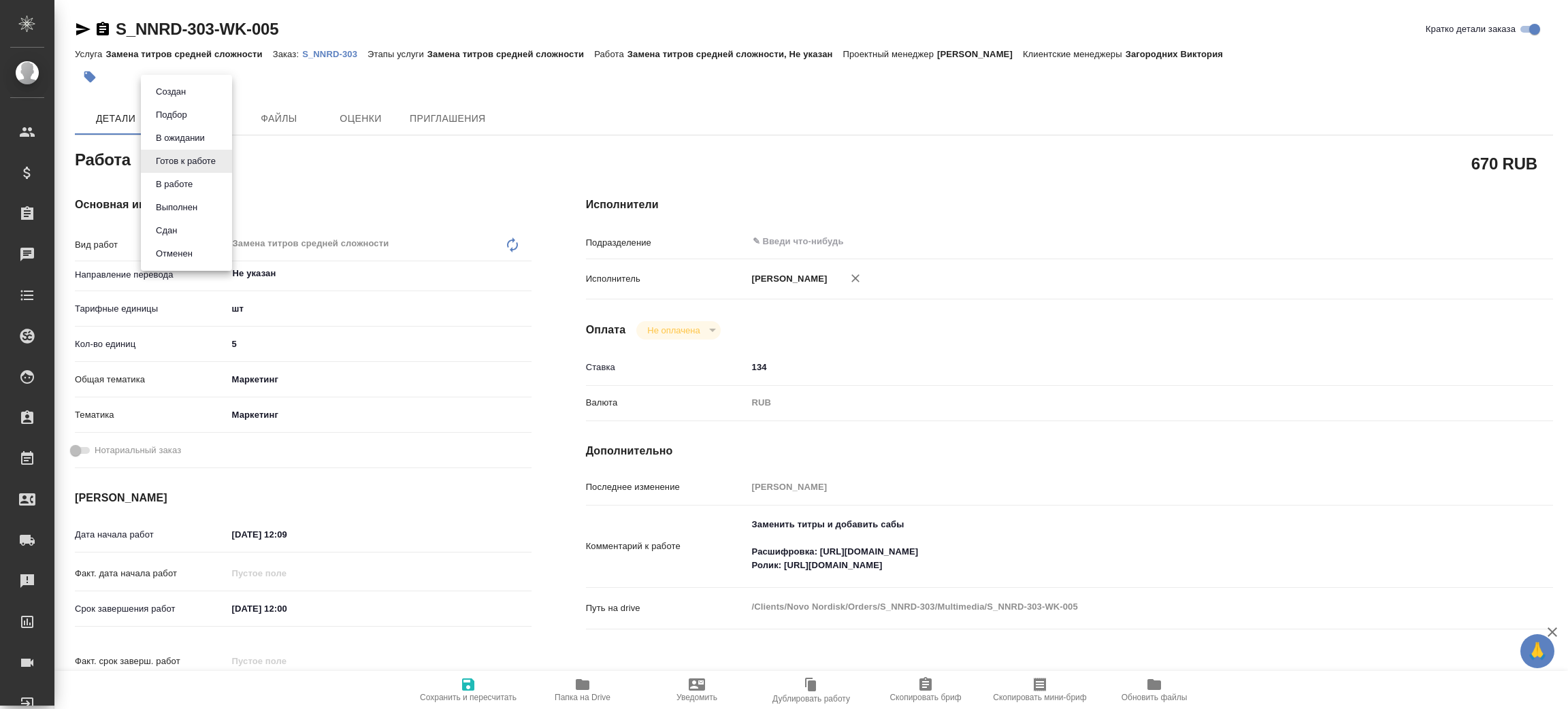
click at [212, 156] on body "🙏 .cls-1 fill:#fff; AWATERA [PERSON_NAME] Спецификации Заказы Чаты Todo Проекты…" at bounding box center [784, 354] width 1568 height 709
type textarea "x"
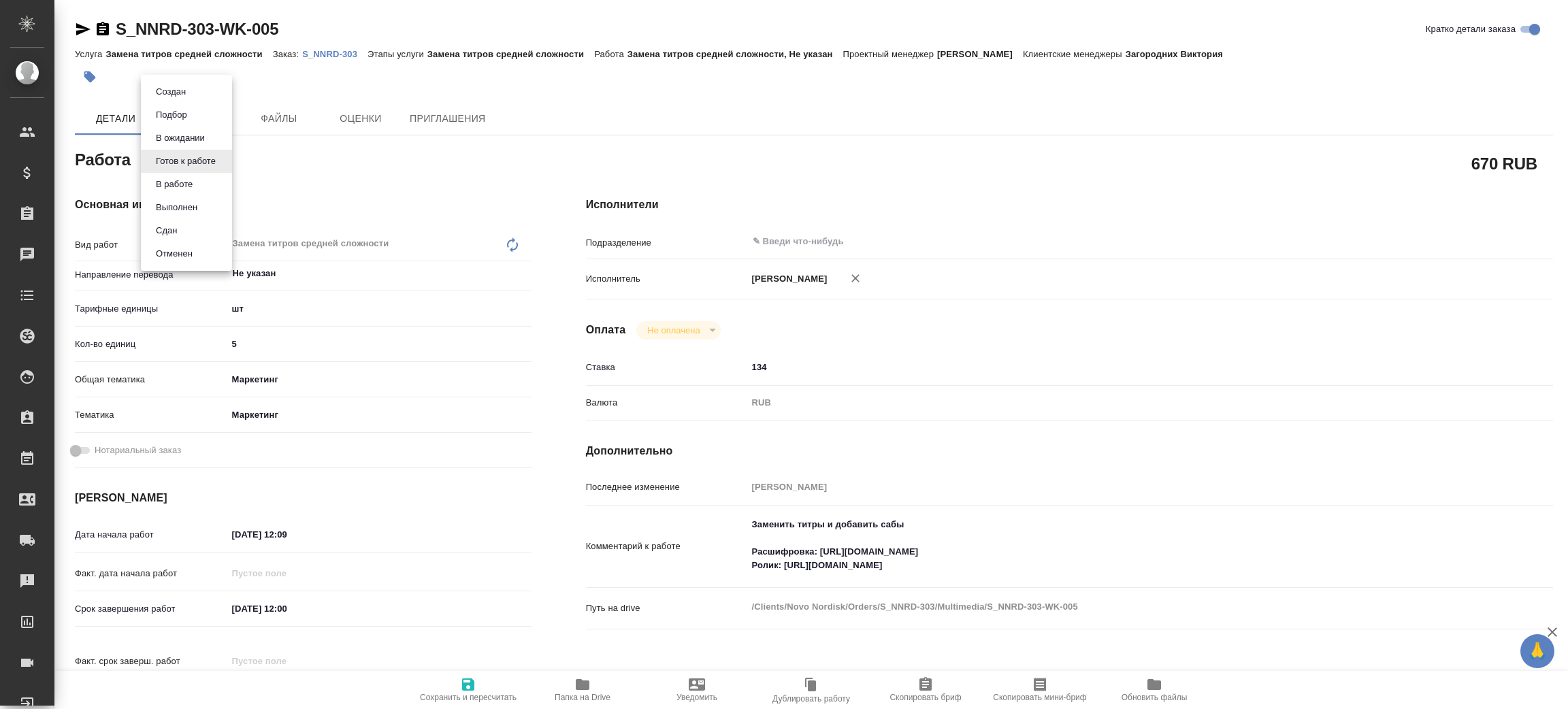
type textarea "x"
click at [189, 181] on button "В работе" at bounding box center [174, 184] width 45 height 15
type textarea "x"
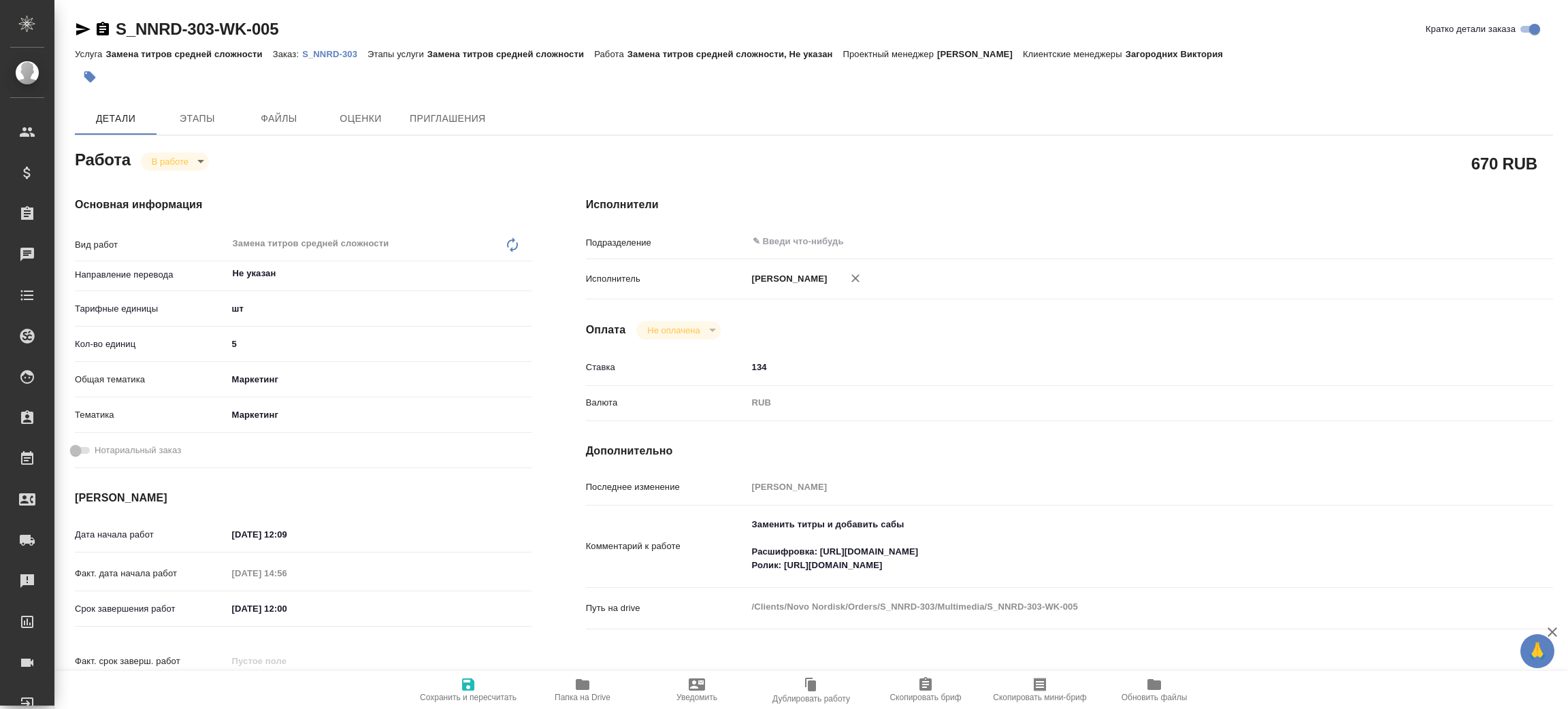
type textarea "x"
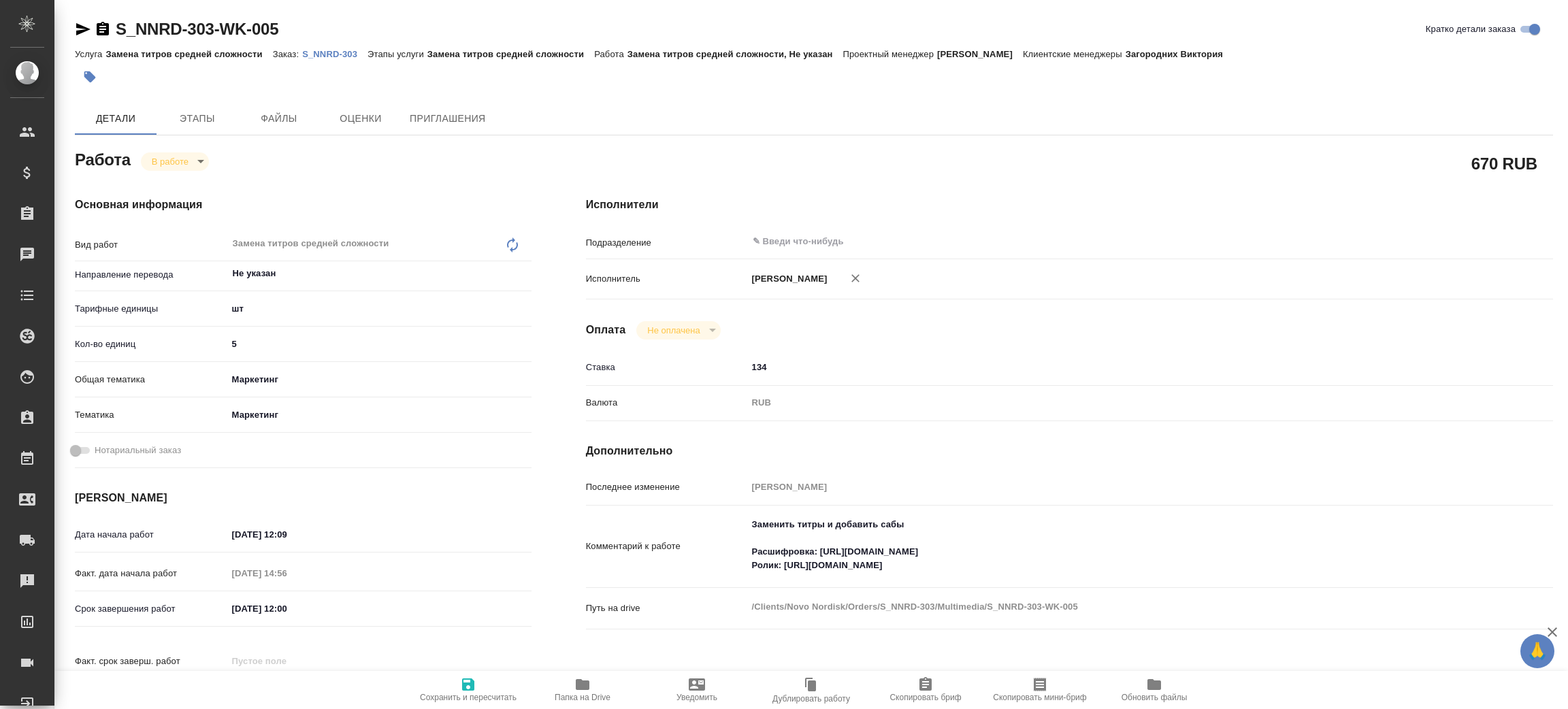
type textarea "x"
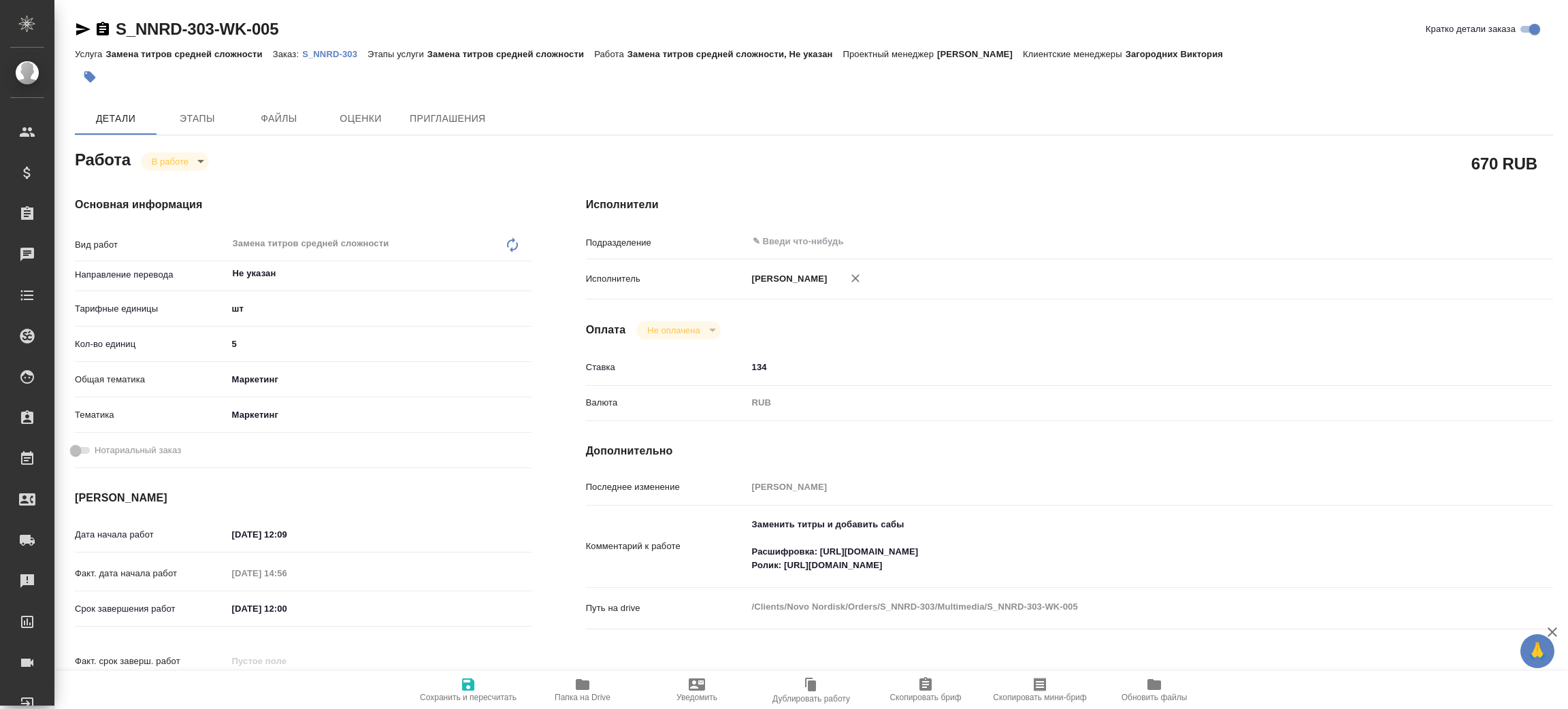
type textarea "x"
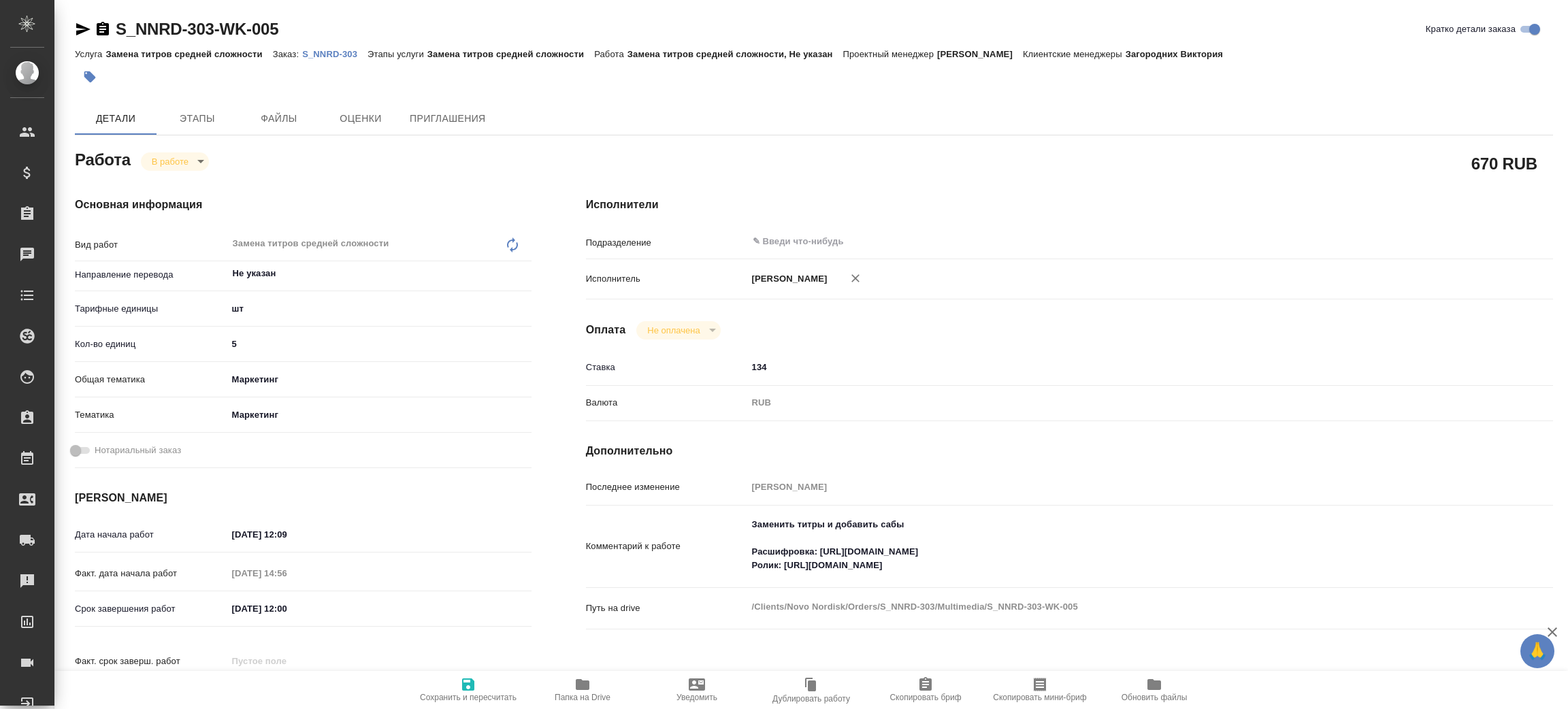
type textarea "x"
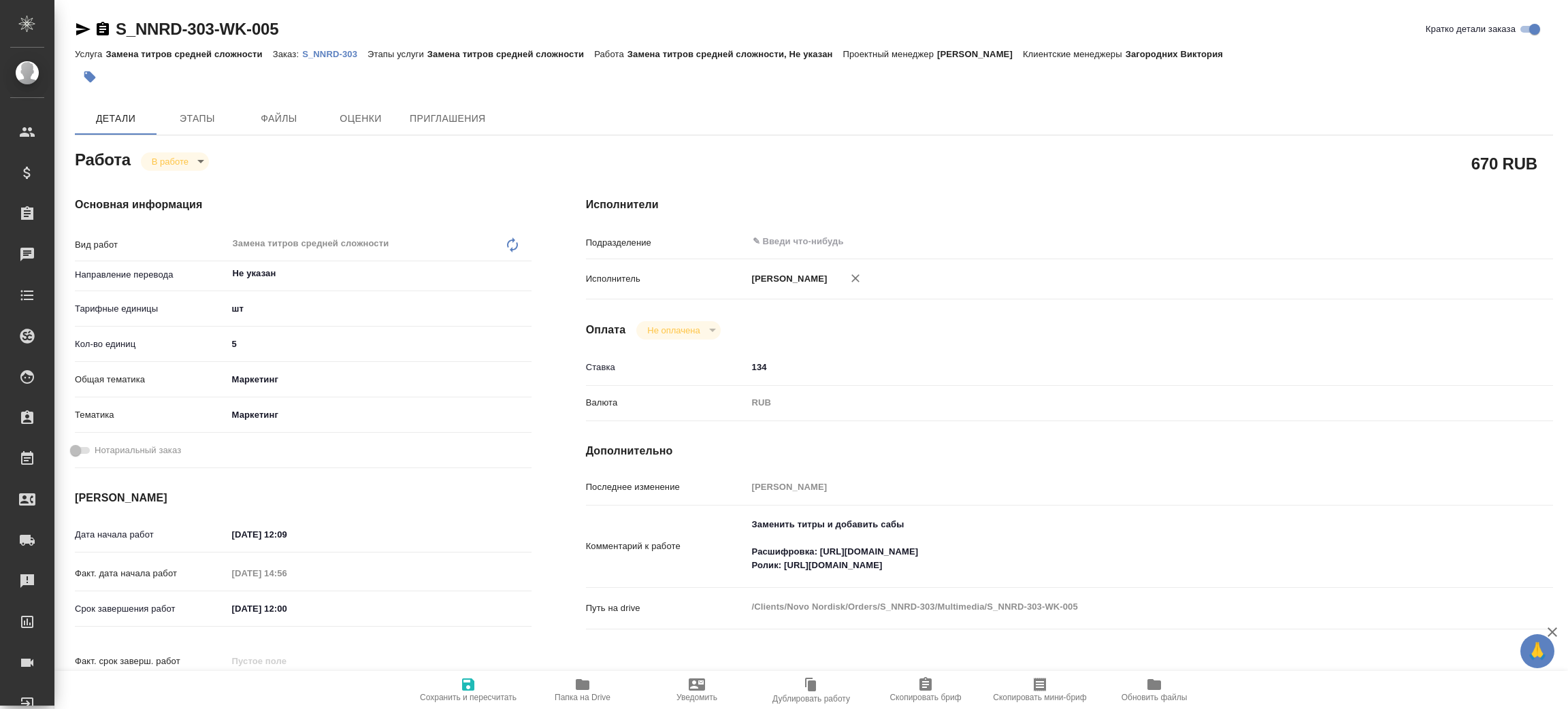
type textarea "x"
click at [329, 46] on div "Услуга Замена титров средней сложности Заказ: S_NNRD-303 Этапы услуги Замена ти…" at bounding box center [814, 53] width 1479 height 17
click at [328, 59] on link "S_NNRD-303" at bounding box center [334, 53] width 65 height 12
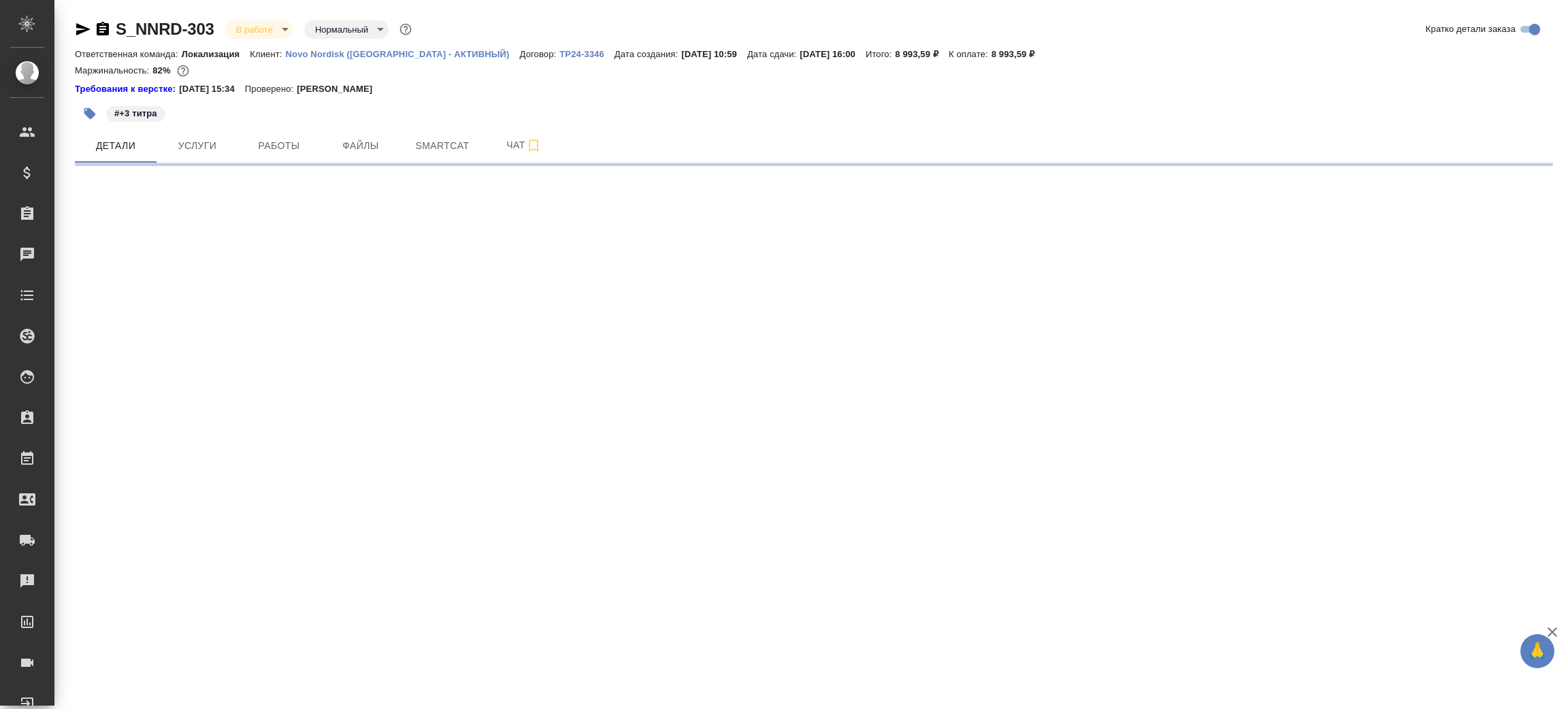
select select "RU"
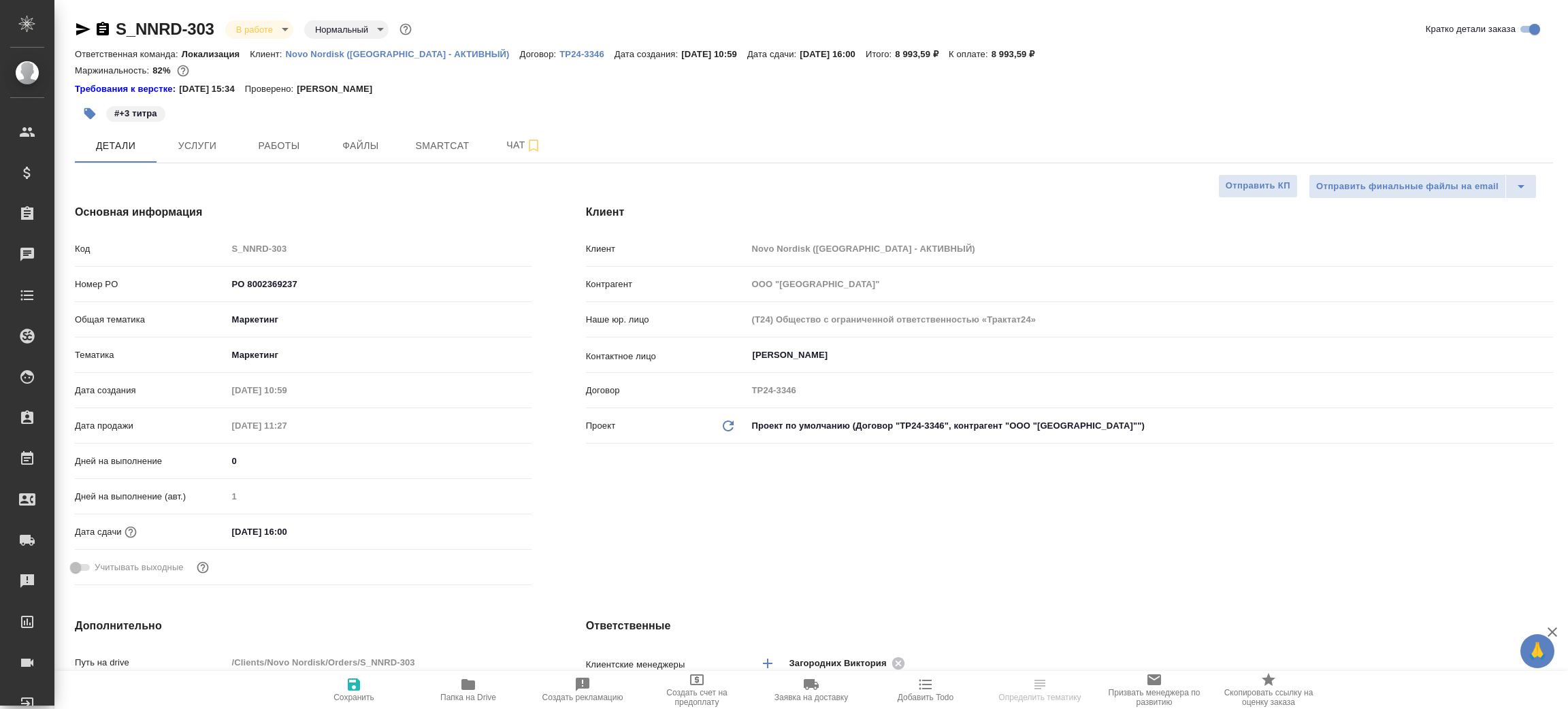
type textarea "x"
click at [100, 30] on icon "button" at bounding box center [103, 28] width 13 height 14
type textarea "x"
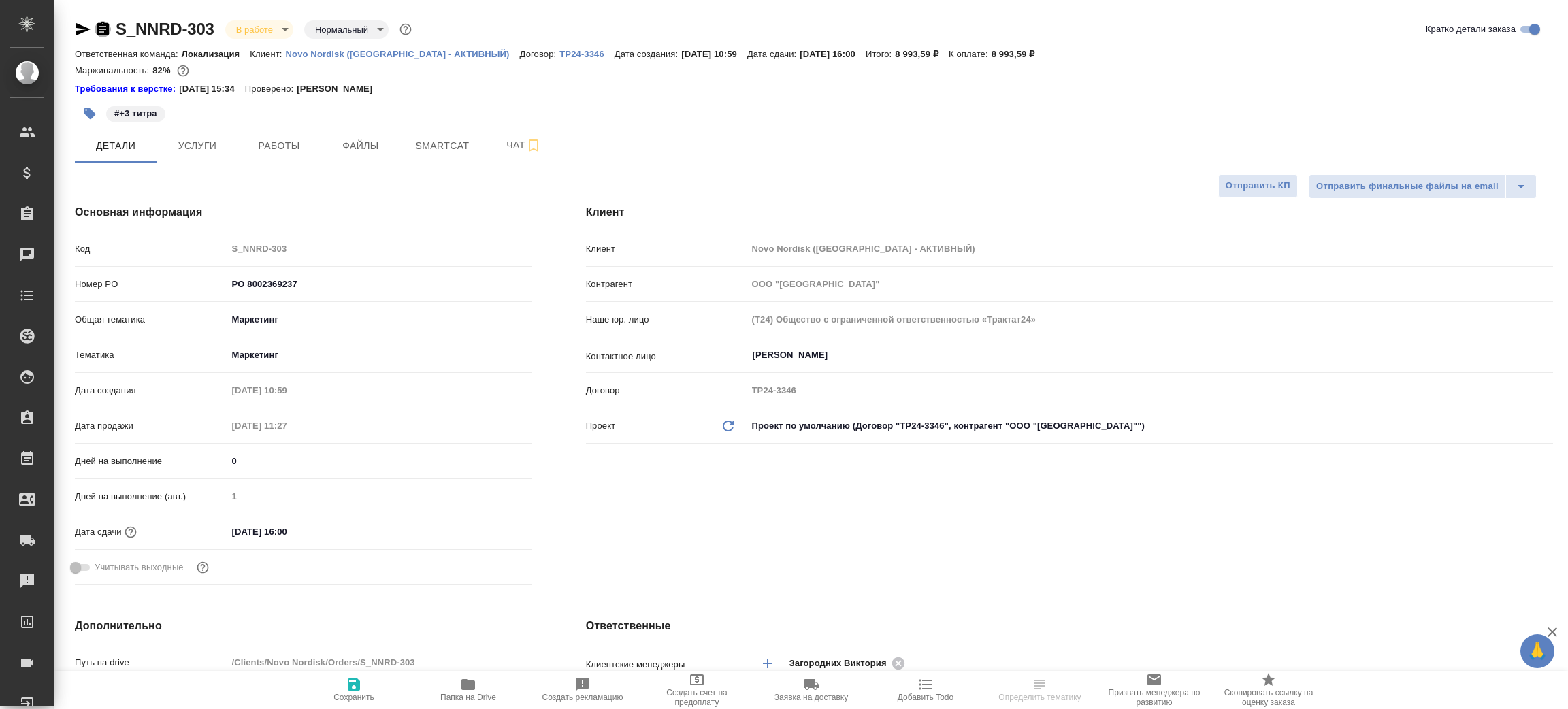
type textarea "x"
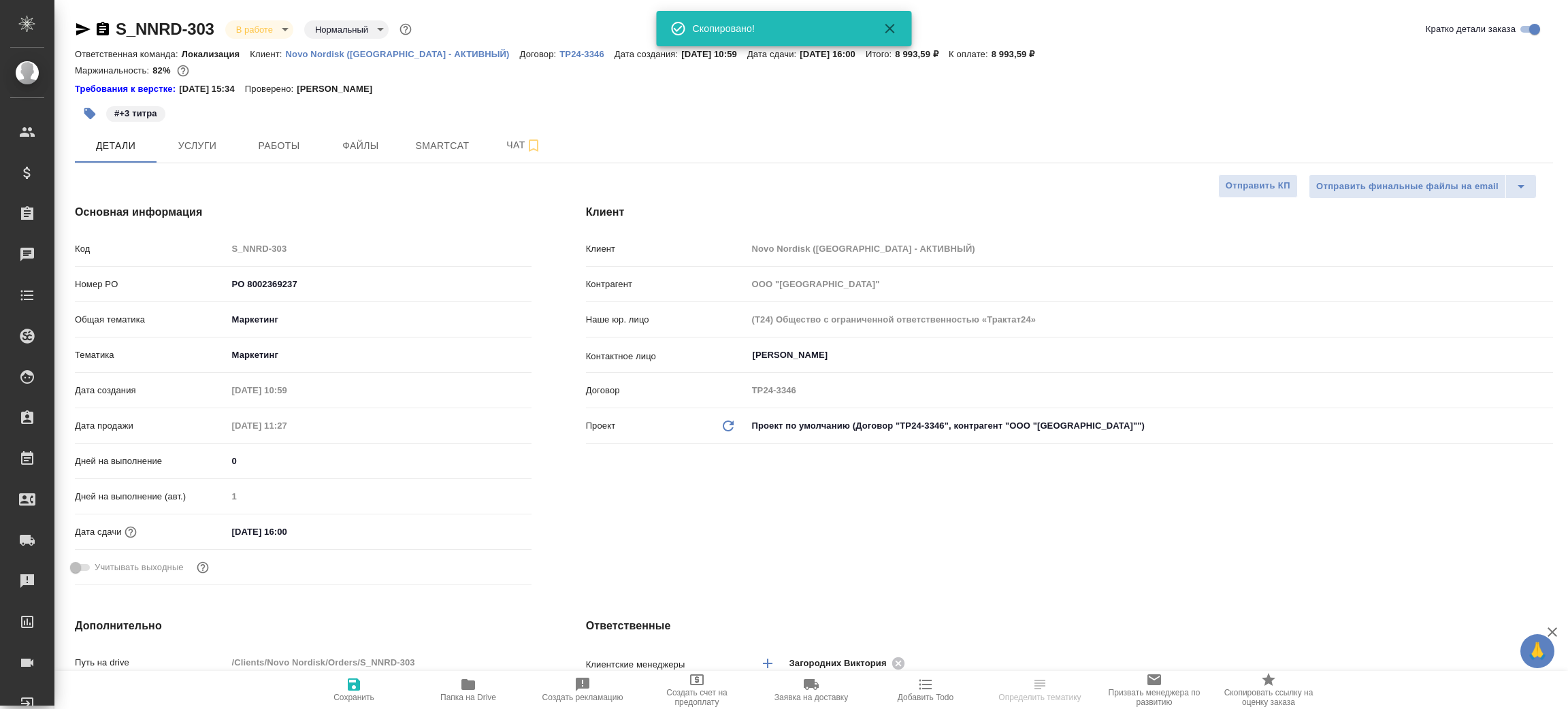
type textarea "x"
select select "RU"
type textarea "x"
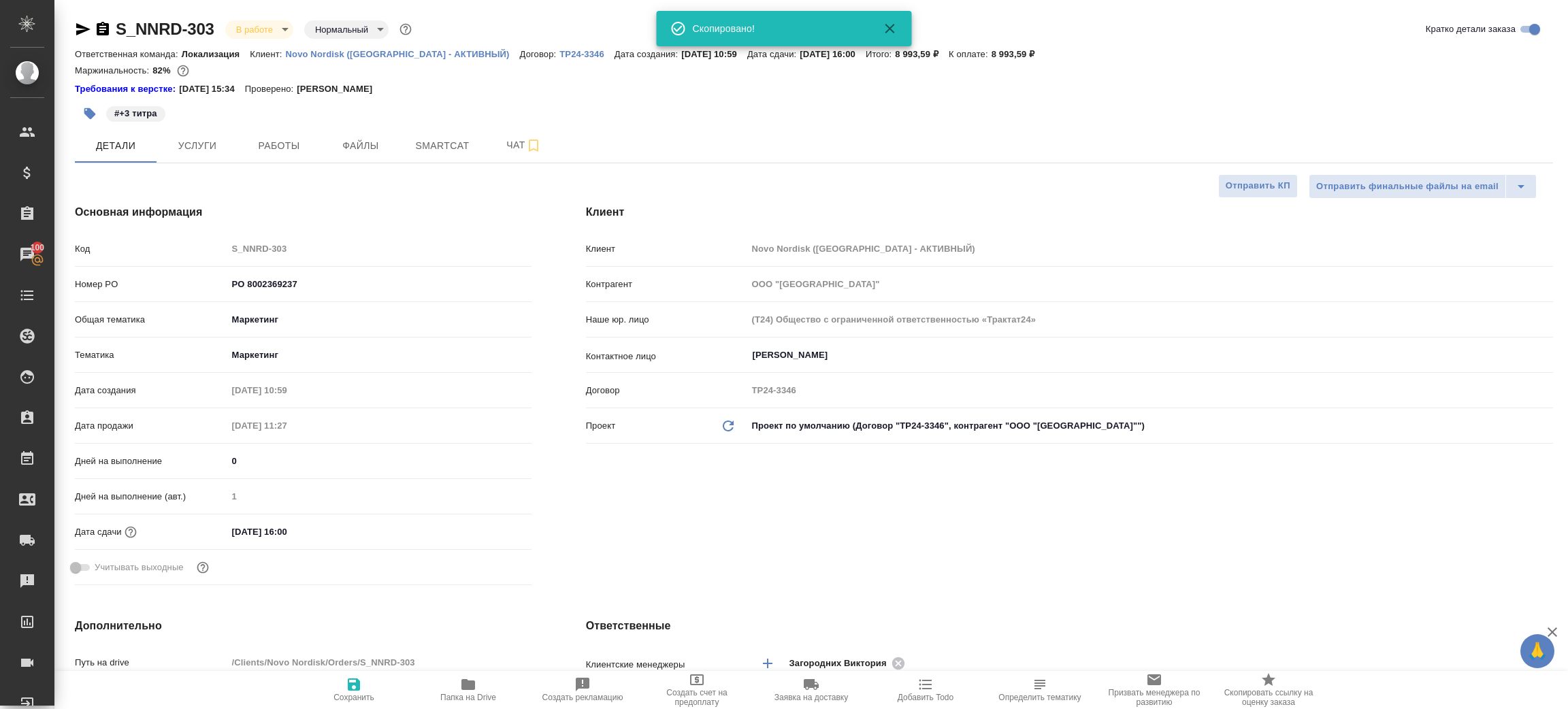
type textarea "x"
